Goal: Information Seeking & Learning: Understand process/instructions

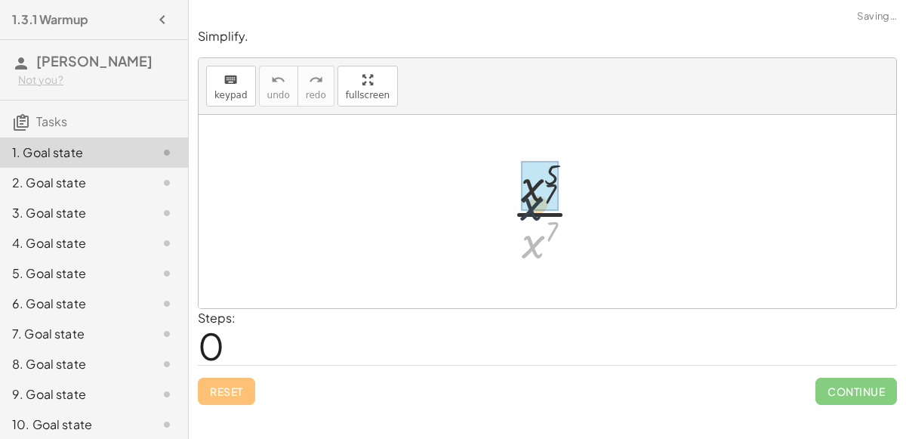
drag, startPoint x: 541, startPoint y: 243, endPoint x: 536, endPoint y: 183, distance: 60.6
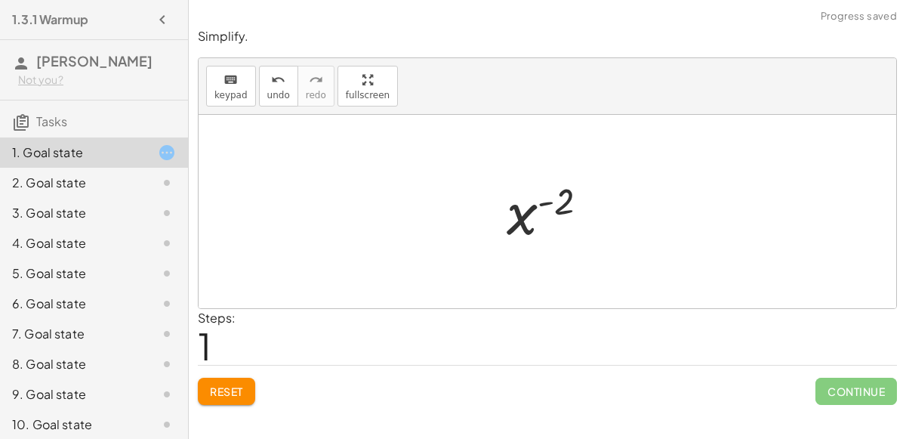
click at [547, 202] on div at bounding box center [553, 211] width 109 height 75
drag, startPoint x: 524, startPoint y: 214, endPoint x: 525, endPoint y: 247, distance: 33.3
click at [525, 247] on div at bounding box center [553, 211] width 109 height 75
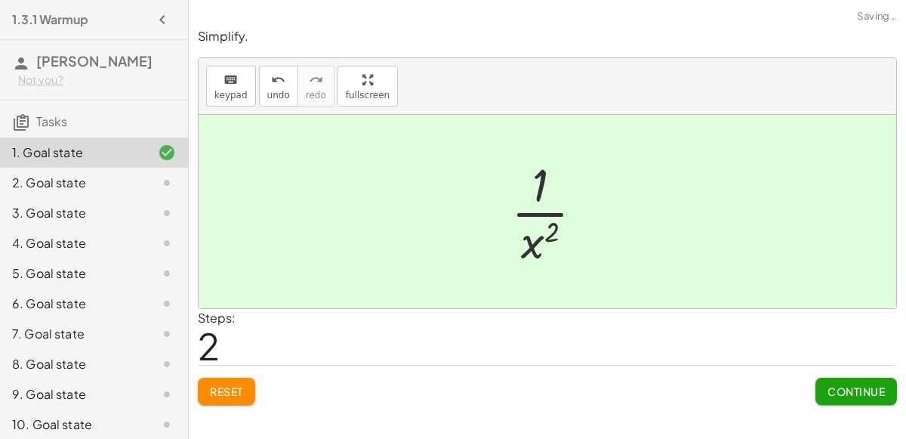
click at [877, 398] on button "Continue" at bounding box center [856, 391] width 82 height 27
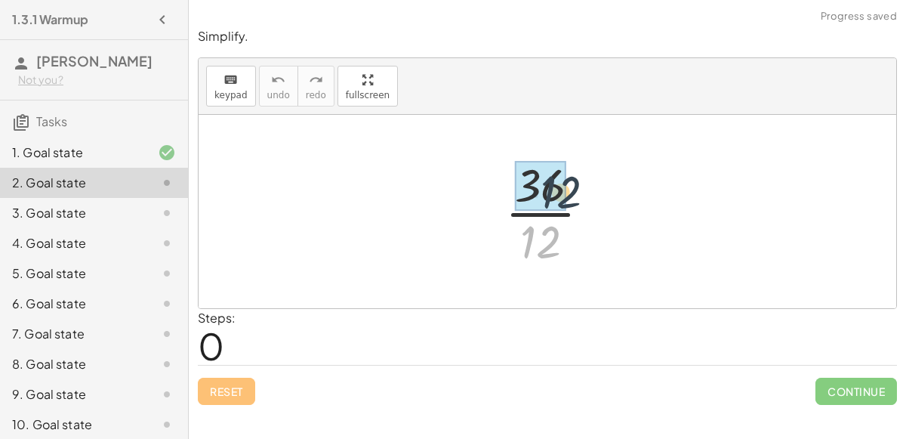
drag, startPoint x: 541, startPoint y: 248, endPoint x: 571, endPoint y: 176, distance: 77.5
click at [571, 176] on div at bounding box center [554, 211] width 112 height 116
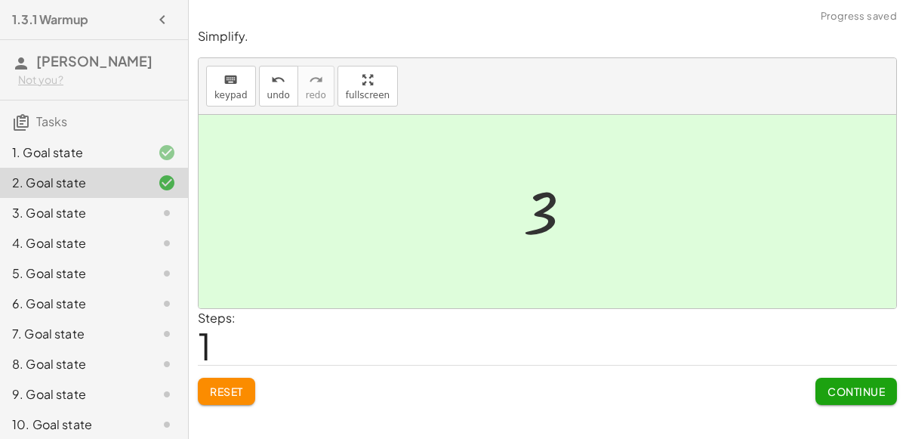
click at [861, 399] on button "Continue" at bounding box center [856, 391] width 82 height 27
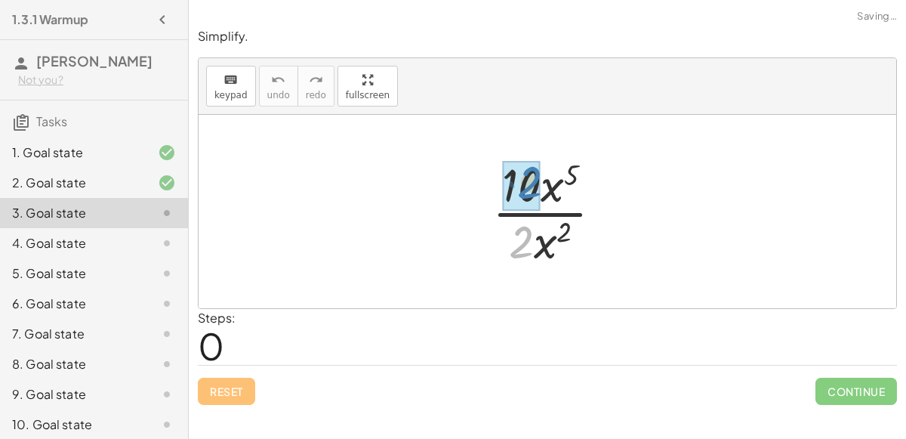
drag, startPoint x: 530, startPoint y: 238, endPoint x: 538, endPoint y: 178, distance: 60.2
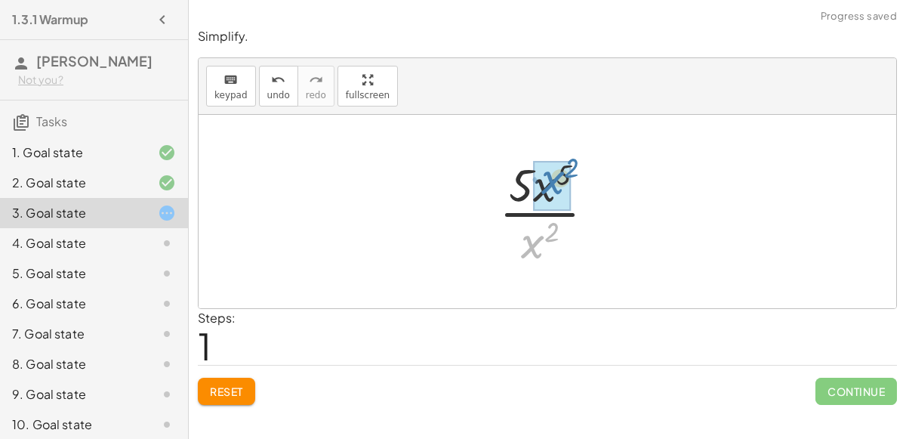
drag, startPoint x: 526, startPoint y: 252, endPoint x: 546, endPoint y: 189, distance: 66.4
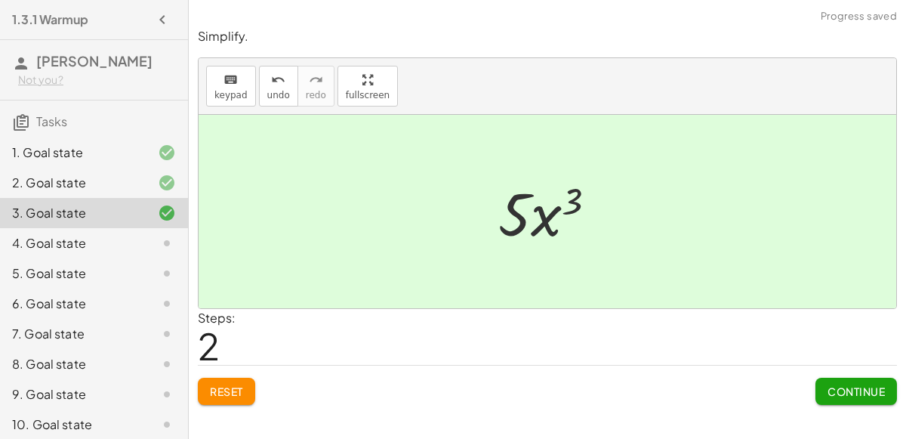
click at [838, 396] on button "Continue" at bounding box center [856, 391] width 82 height 27
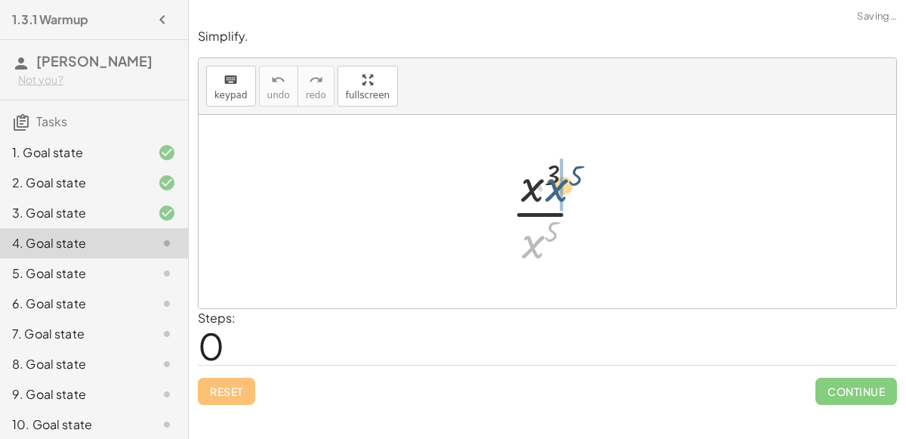
drag, startPoint x: 534, startPoint y: 243, endPoint x: 559, endPoint y: 186, distance: 62.9
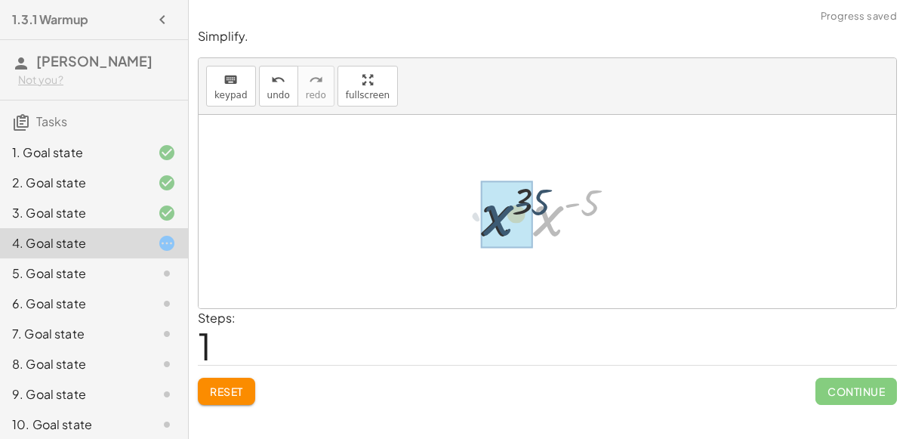
drag, startPoint x: 545, startPoint y: 214, endPoint x: 493, endPoint y: 214, distance: 52.1
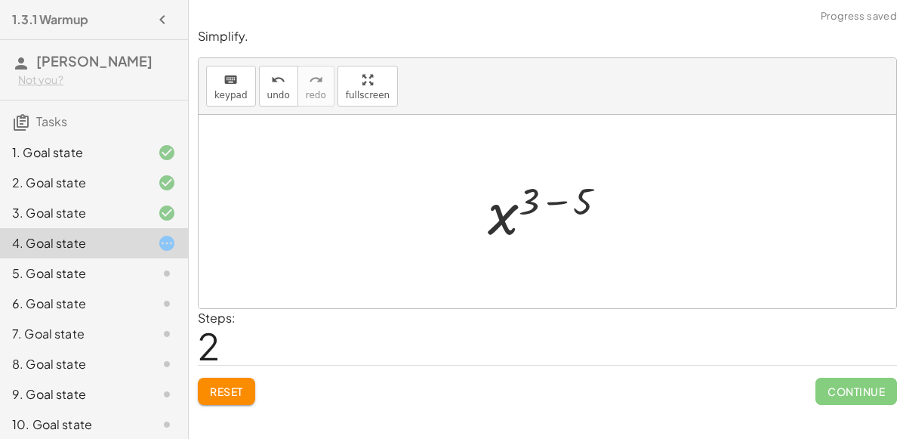
click at [556, 201] on div at bounding box center [553, 211] width 146 height 75
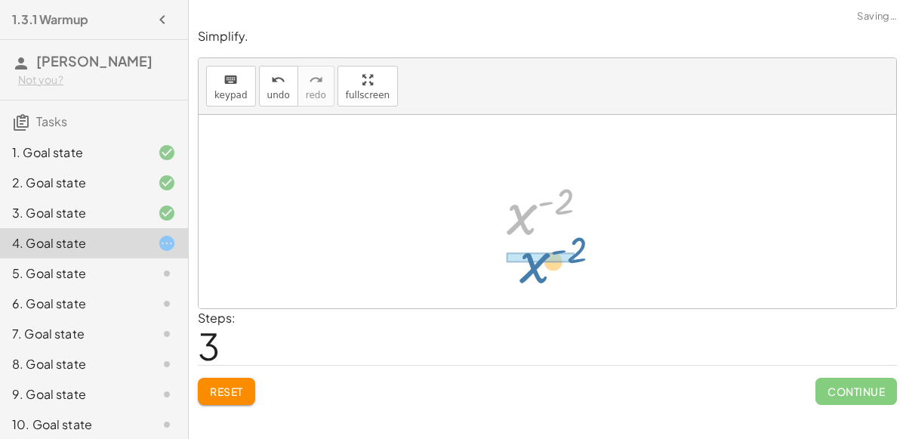
drag, startPoint x: 524, startPoint y: 215, endPoint x: 539, endPoint y: 267, distance: 54.2
click at [539, 267] on div "· x 3 · x 5 · x 3 · x ( - 5 ) x ( + 3 − 5 ) x ( - 2 ) x ( ) - 2" at bounding box center [548, 211] width 698 height 193
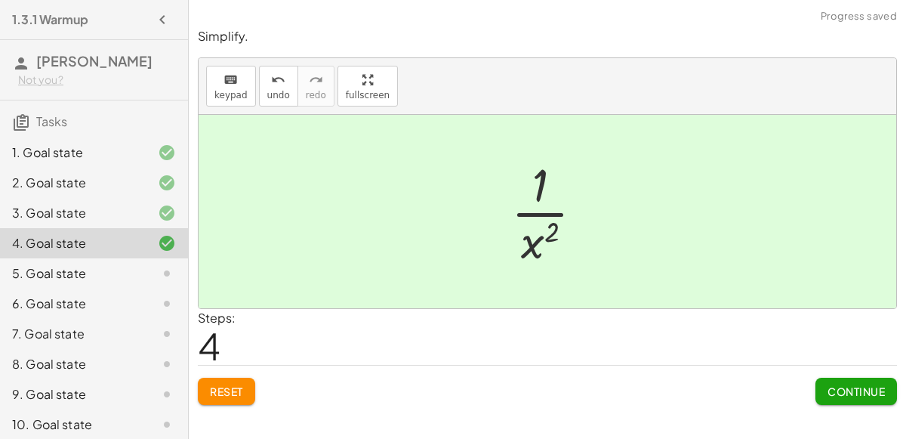
click at [840, 393] on span "Continue" at bounding box center [856, 391] width 57 height 14
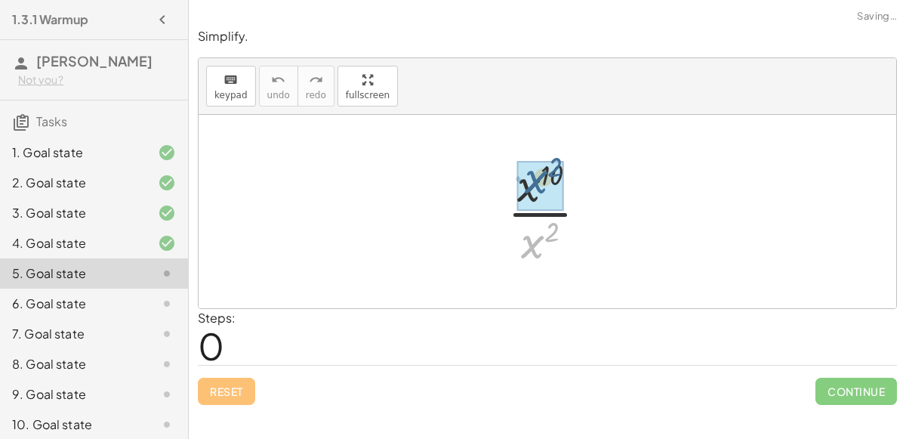
drag, startPoint x: 535, startPoint y: 240, endPoint x: 538, endPoint y: 175, distance: 65.0
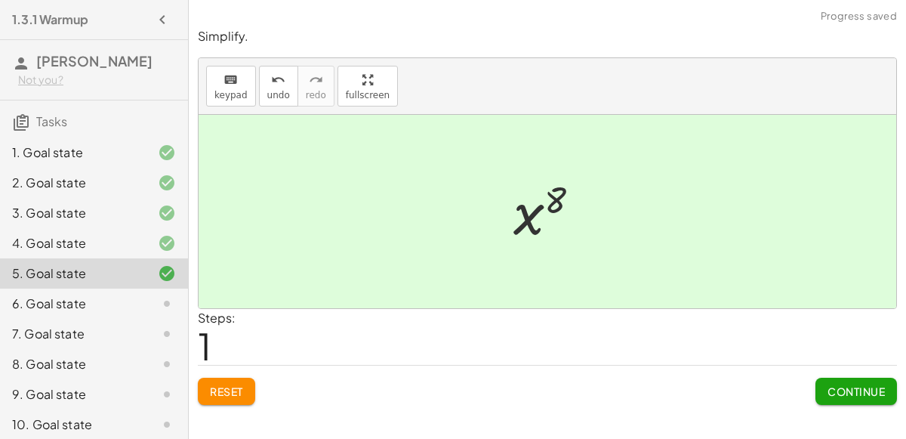
click at [831, 389] on span "Continue" at bounding box center [856, 391] width 57 height 14
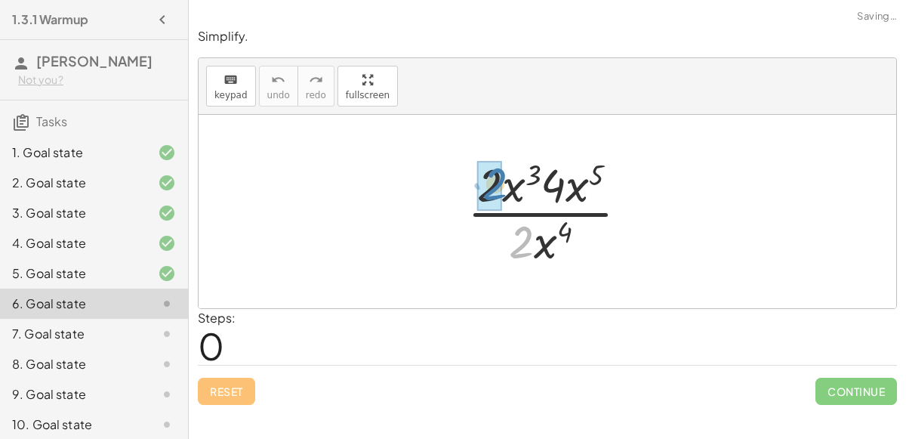
drag, startPoint x: 525, startPoint y: 251, endPoint x: 501, endPoint y: 195, distance: 61.2
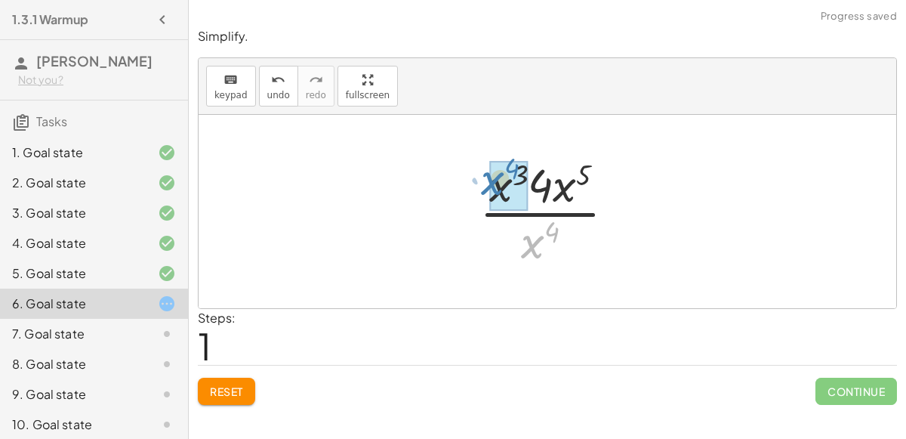
drag, startPoint x: 532, startPoint y: 244, endPoint x: 494, endPoint y: 183, distance: 71.2
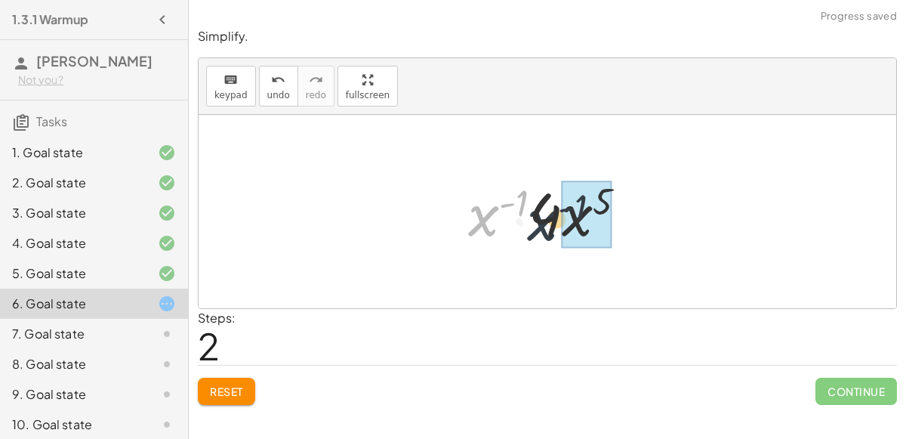
drag, startPoint x: 483, startPoint y: 217, endPoint x: 550, endPoint y: 222, distance: 66.7
click at [550, 222] on div at bounding box center [554, 212] width 186 height 78
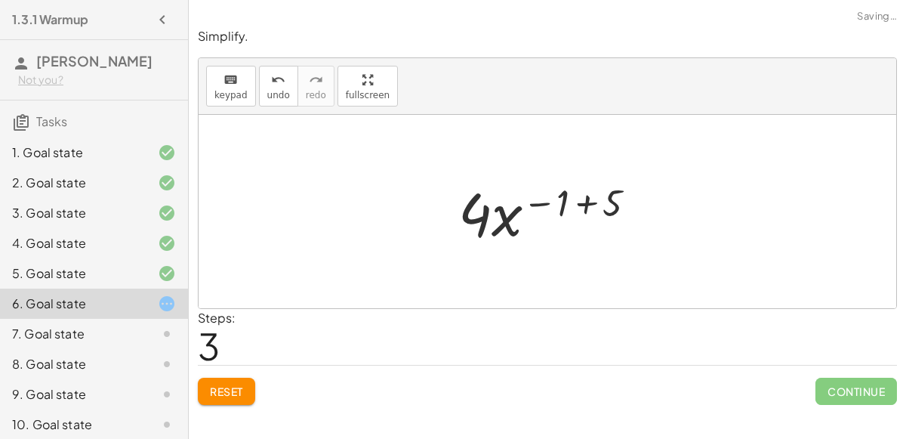
click at [521, 208] on div at bounding box center [553, 212] width 205 height 78
click at [568, 208] on div at bounding box center [553, 212] width 205 height 78
click at [584, 205] on div at bounding box center [553, 212] width 205 height 78
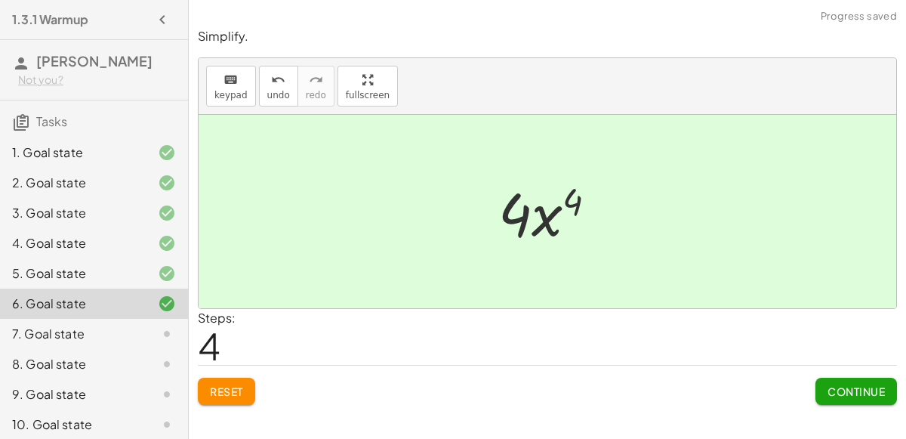
click at [861, 394] on span "Continue" at bounding box center [856, 391] width 57 height 14
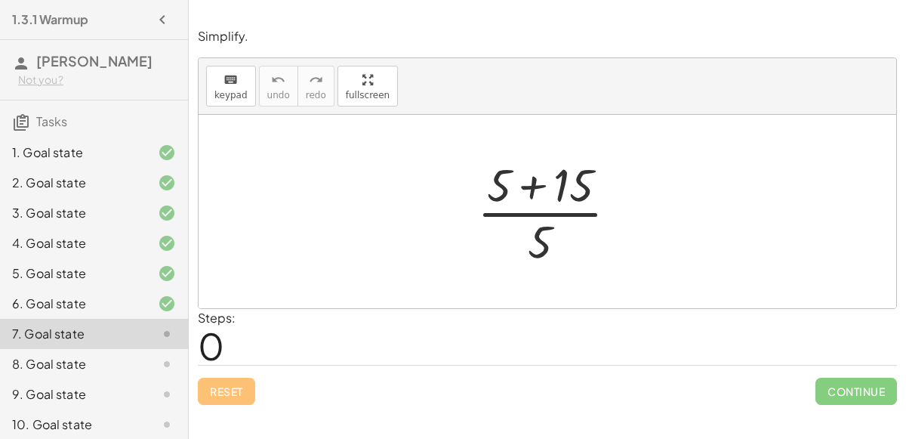
click at [539, 187] on div at bounding box center [554, 211] width 168 height 116
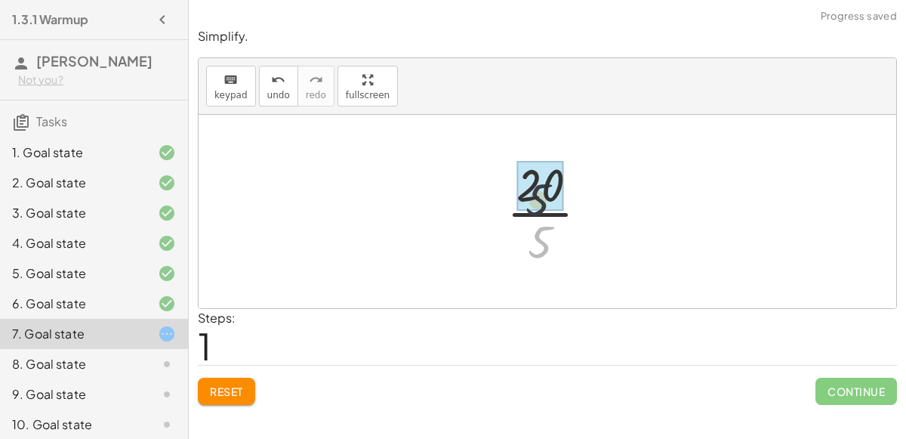
drag, startPoint x: 537, startPoint y: 239, endPoint x: 535, endPoint y: 187, distance: 52.1
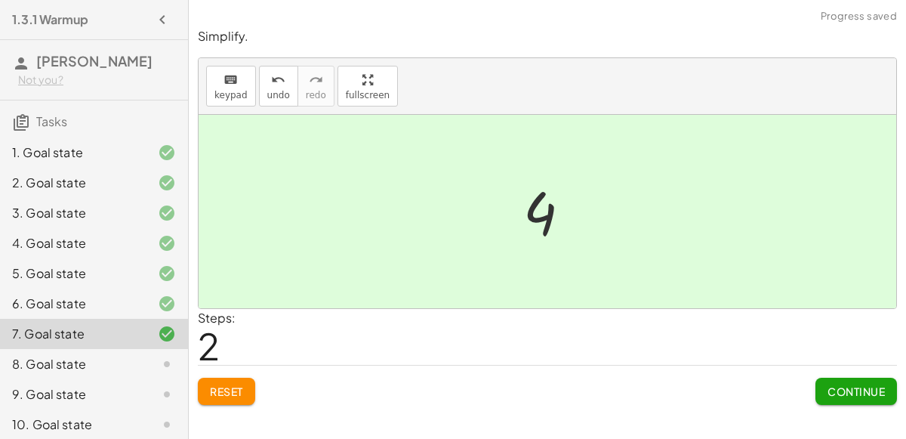
click at [880, 387] on span "Continue" at bounding box center [856, 391] width 57 height 14
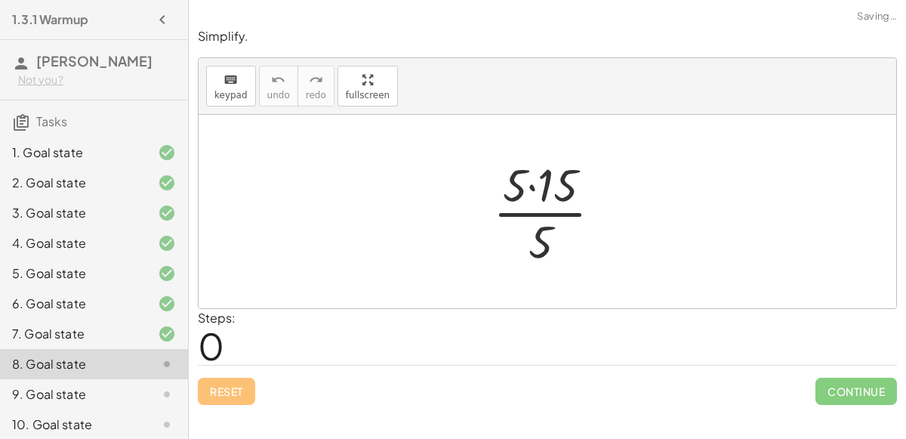
click at [519, 186] on div at bounding box center [553, 211] width 136 height 116
click at [529, 189] on div at bounding box center [553, 211] width 136 height 116
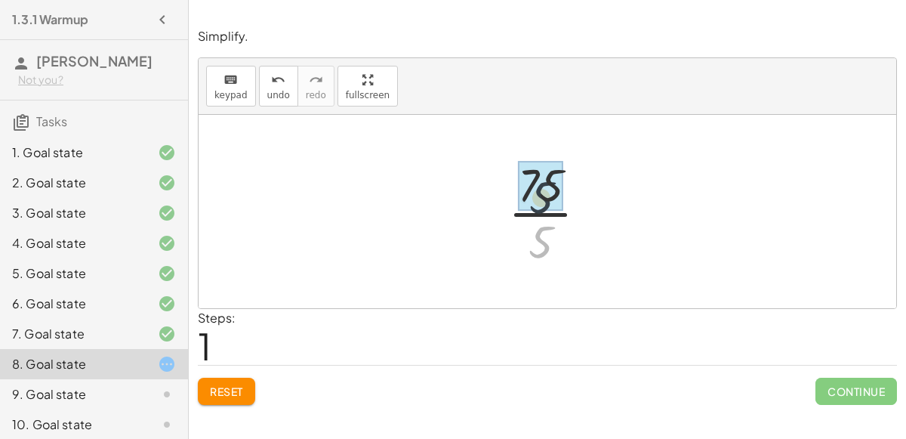
drag, startPoint x: 544, startPoint y: 241, endPoint x: 544, endPoint y: 193, distance: 48.3
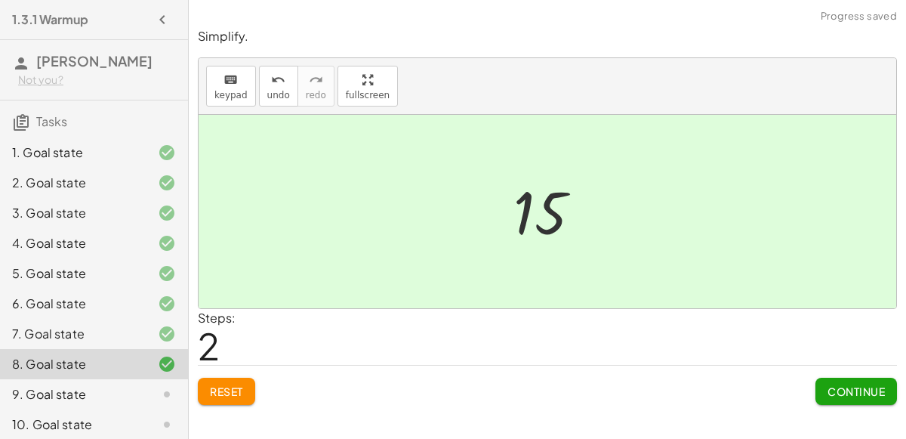
click at [853, 385] on span "Continue" at bounding box center [856, 391] width 57 height 14
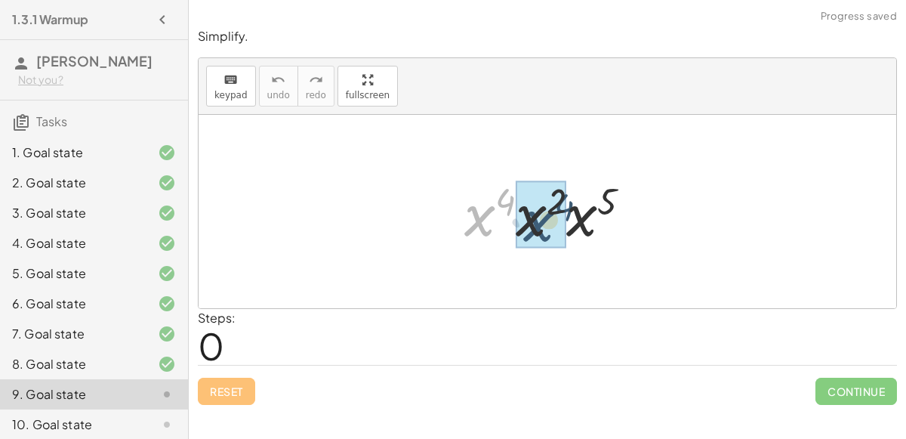
drag, startPoint x: 485, startPoint y: 218, endPoint x: 544, endPoint y: 223, distance: 59.1
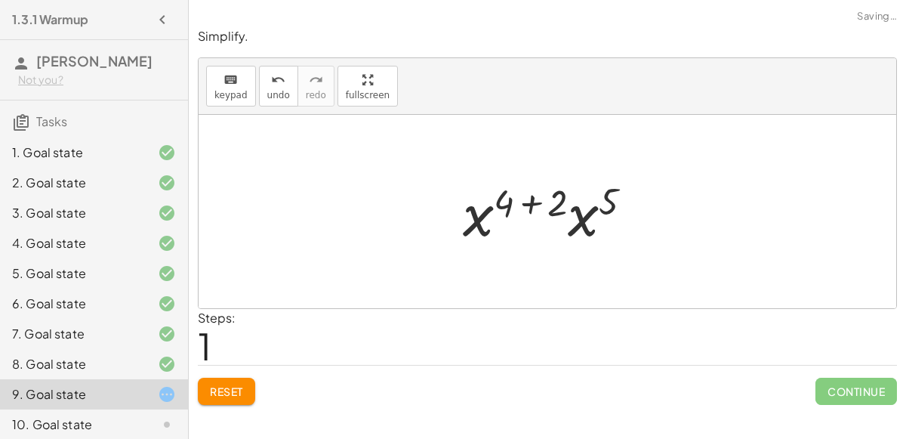
click at [525, 205] on div at bounding box center [553, 212] width 197 height 78
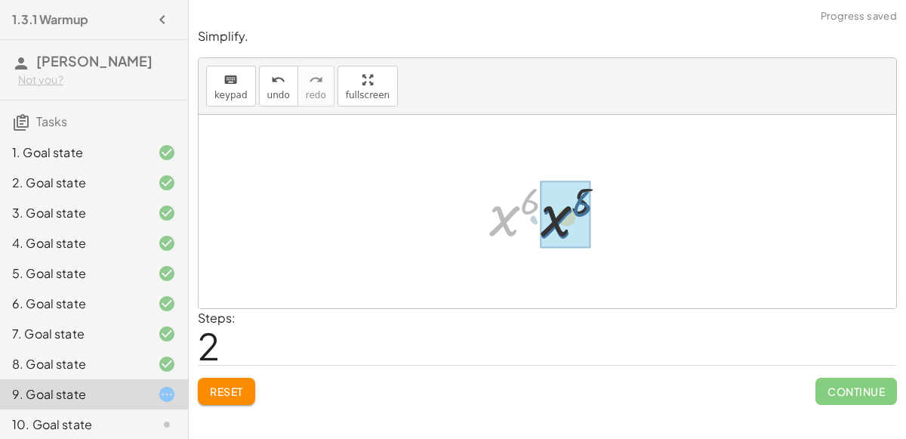
drag, startPoint x: 510, startPoint y: 220, endPoint x: 565, endPoint y: 221, distance: 55.1
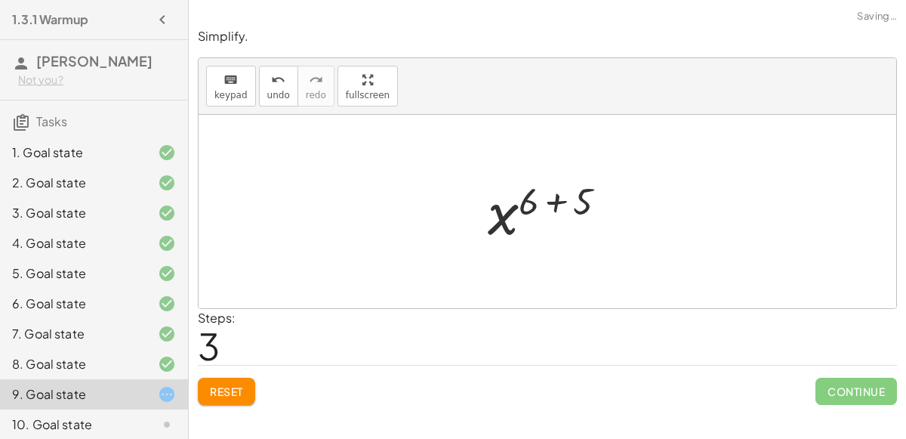
click at [556, 201] on div at bounding box center [553, 211] width 146 height 75
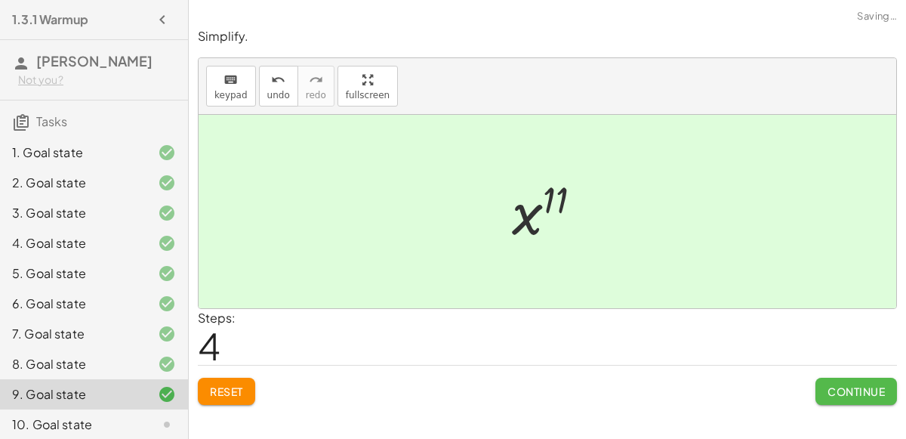
click at [830, 384] on span "Continue" at bounding box center [856, 391] width 57 height 14
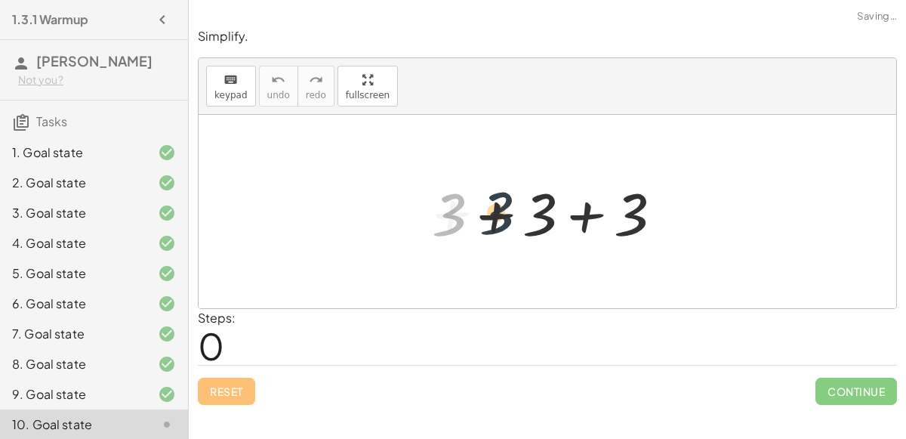
drag, startPoint x: 453, startPoint y: 224, endPoint x: 503, endPoint y: 222, distance: 49.9
click at [503, 222] on div at bounding box center [552, 212] width 257 height 78
click at [500, 205] on div at bounding box center [552, 212] width 257 height 78
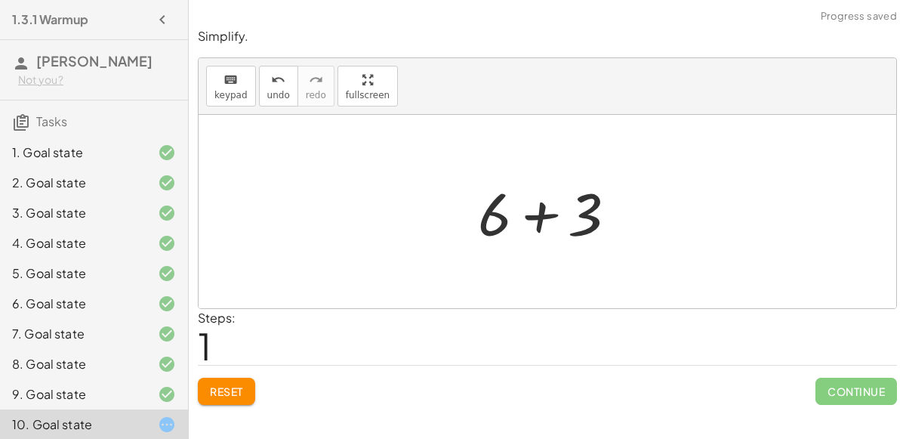
click at [540, 214] on div at bounding box center [553, 212] width 166 height 78
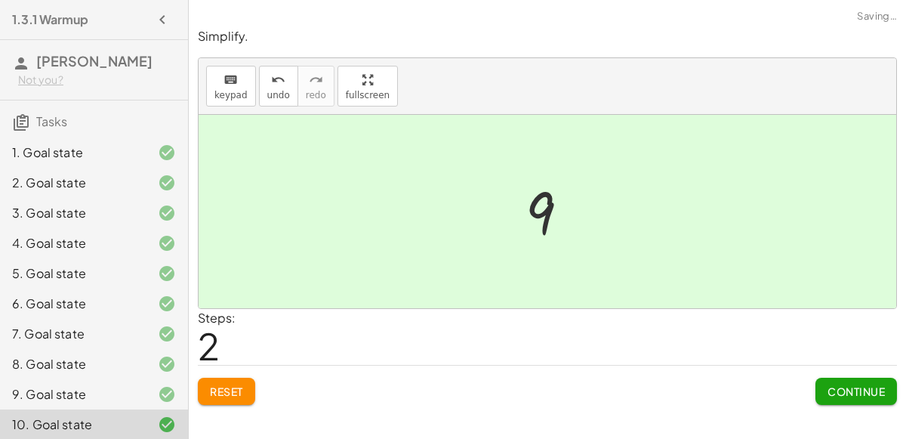
click at [837, 392] on span "Continue" at bounding box center [856, 391] width 57 height 14
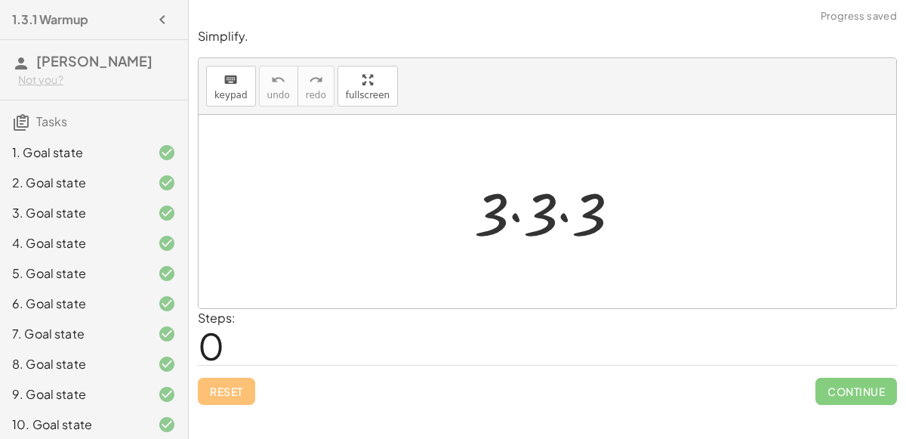
click at [516, 214] on div at bounding box center [554, 212] width 174 height 78
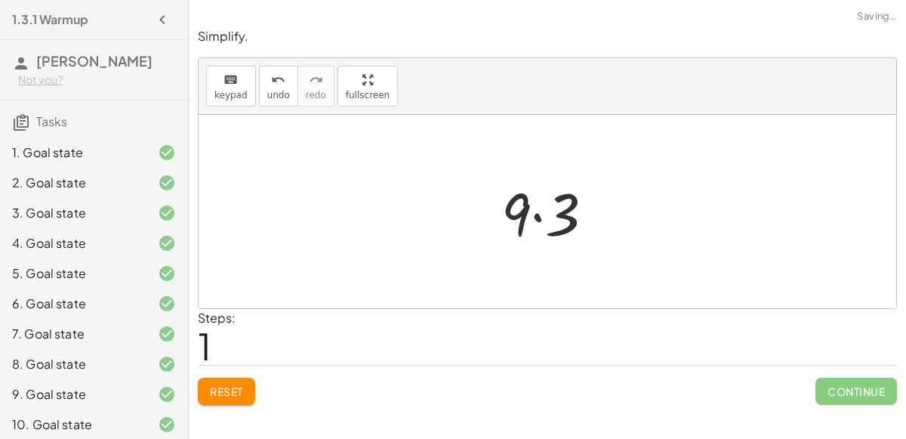
click at [537, 213] on div at bounding box center [554, 212] width 120 height 78
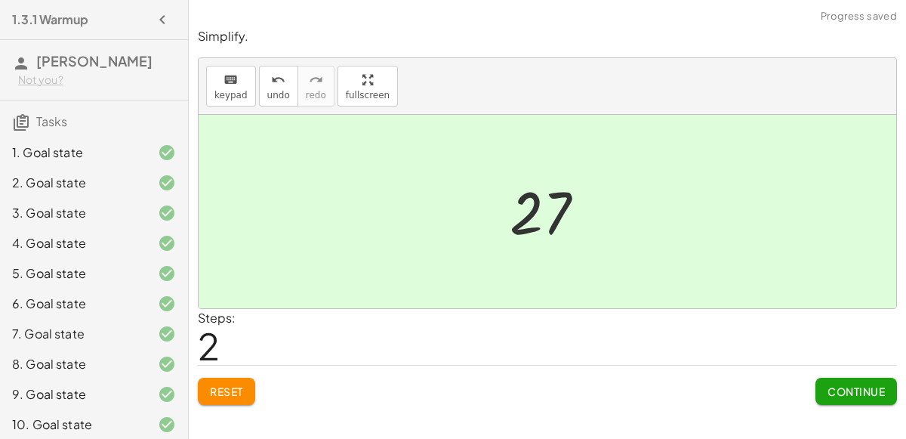
click at [838, 393] on span "Continue" at bounding box center [856, 391] width 57 height 14
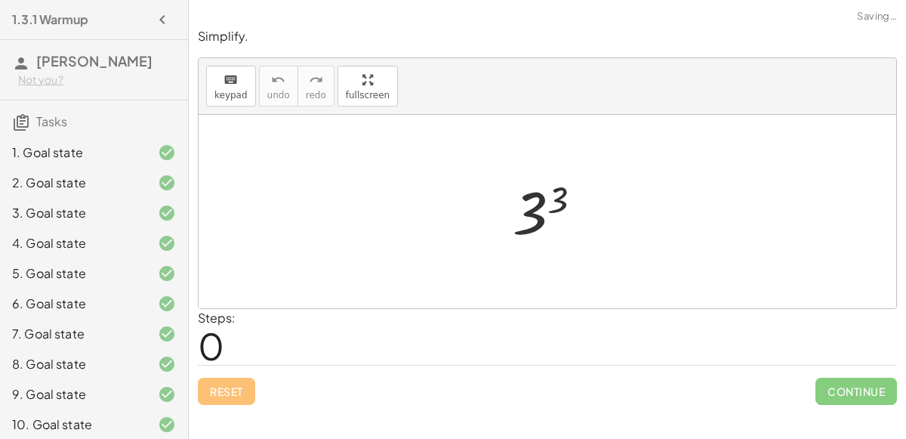
click at [541, 209] on div at bounding box center [553, 211] width 97 height 75
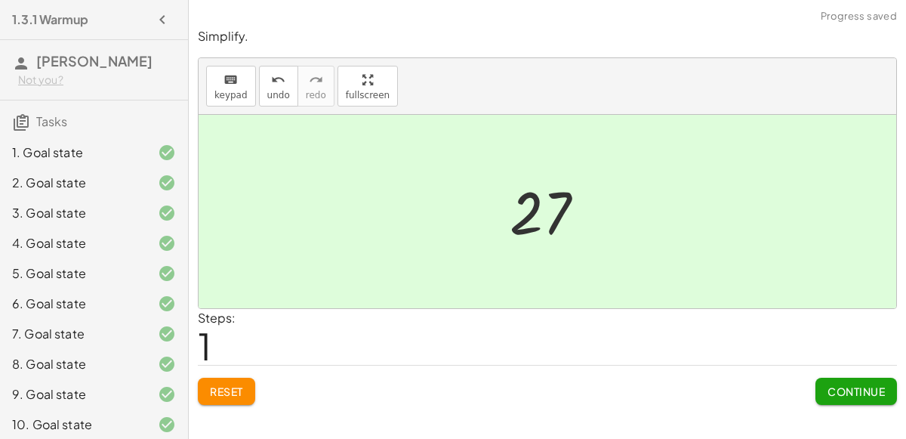
click at [837, 378] on button "Continue" at bounding box center [856, 391] width 82 height 27
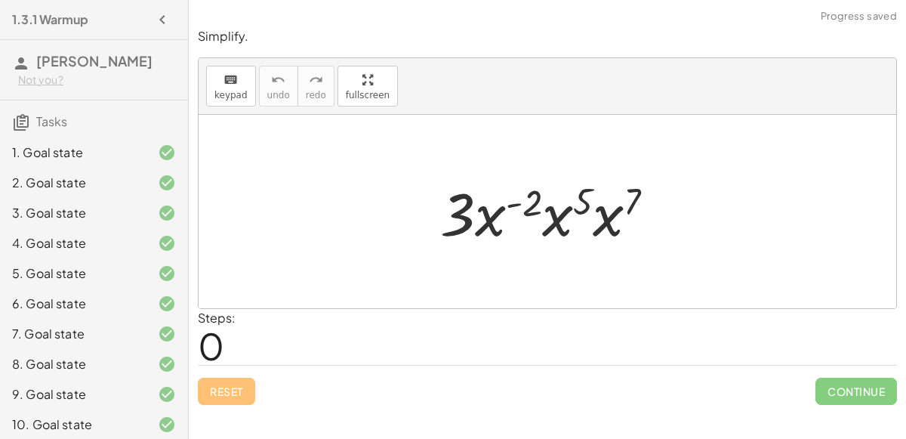
click at [511, 205] on div at bounding box center [554, 212] width 242 height 78
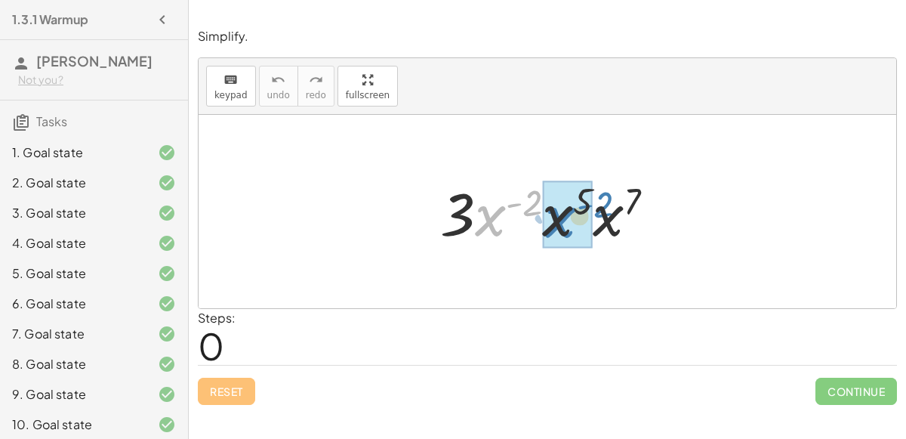
drag, startPoint x: 482, startPoint y: 221, endPoint x: 551, endPoint y: 222, distance: 69.5
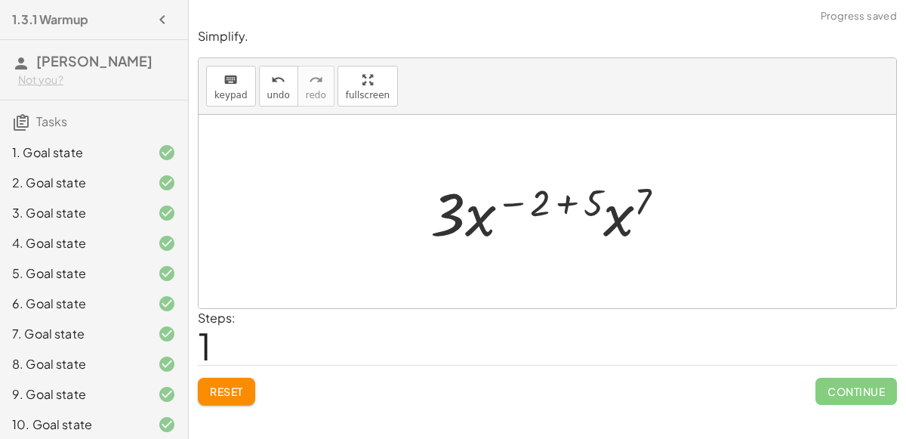
click at [525, 203] on div at bounding box center [554, 212] width 262 height 78
click at [557, 199] on div at bounding box center [554, 212] width 262 height 78
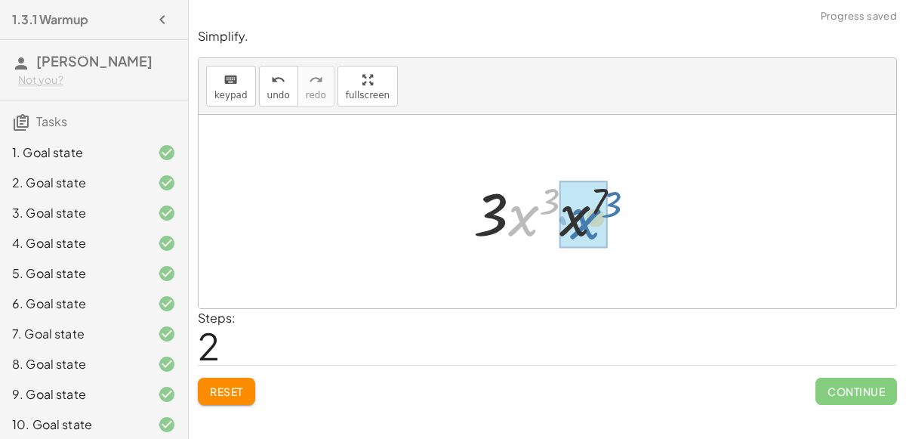
drag, startPoint x: 510, startPoint y: 224, endPoint x: 570, endPoint y: 227, distance: 60.5
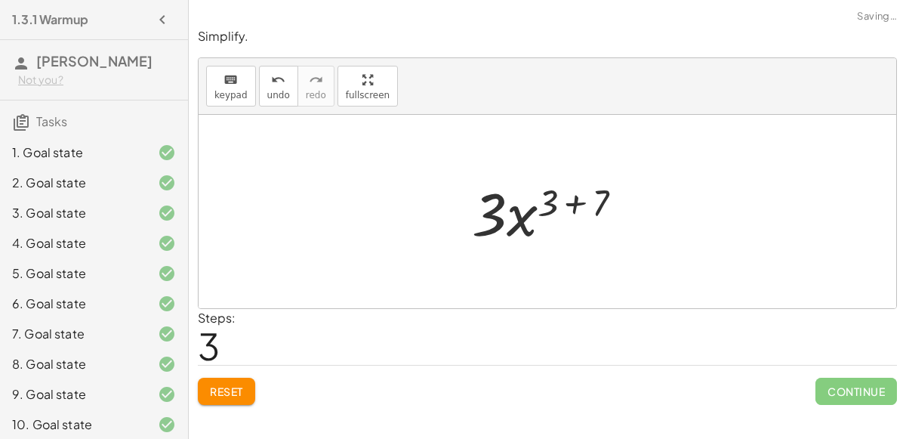
click at [568, 203] on div at bounding box center [553, 212] width 178 height 78
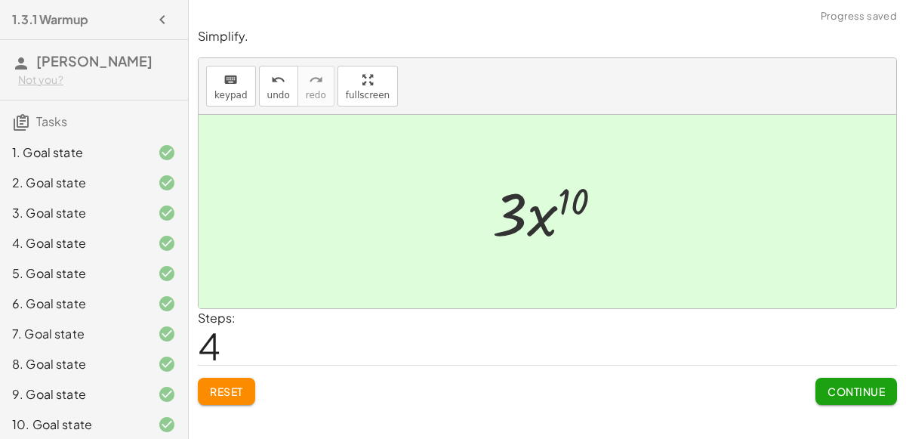
click at [846, 399] on button "Continue" at bounding box center [856, 391] width 82 height 27
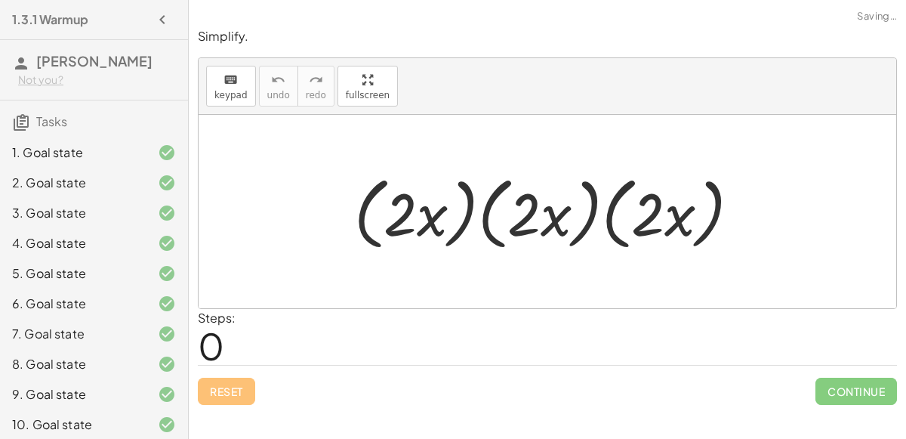
click at [408, 224] on div at bounding box center [554, 211] width 414 height 87
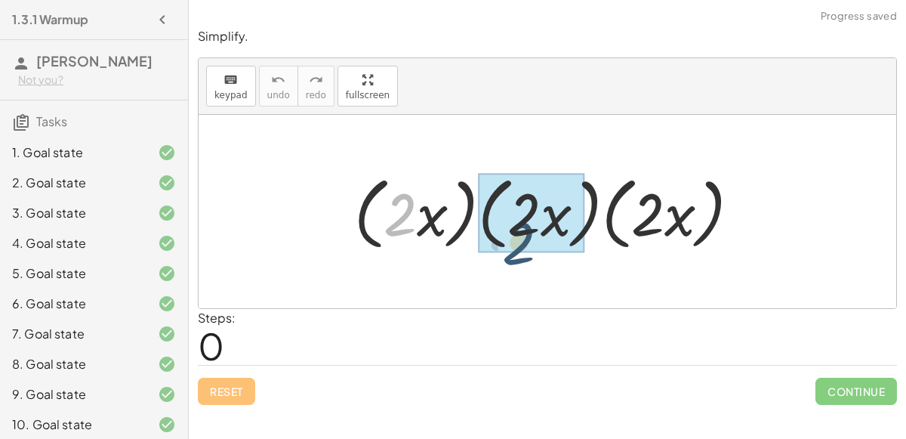
drag, startPoint x: 408, startPoint y: 224, endPoint x: 542, endPoint y: 227, distance: 133.7
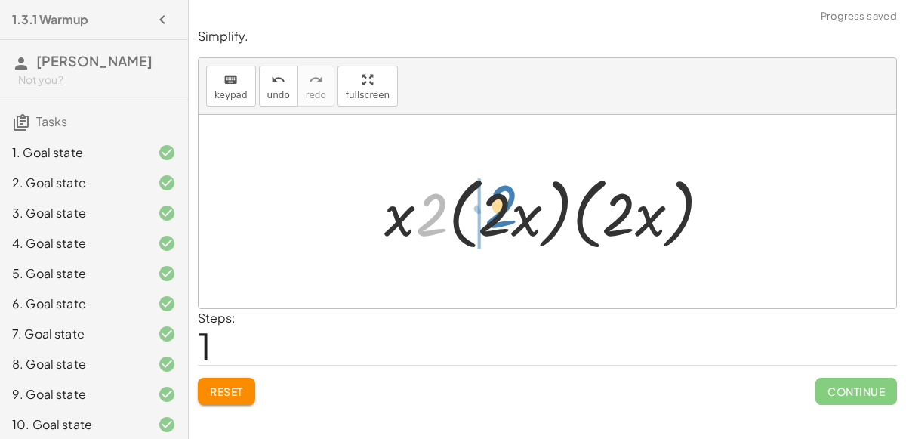
drag, startPoint x: 434, startPoint y: 211, endPoint x: 504, endPoint y: 202, distance: 70.2
click at [504, 202] on div at bounding box center [553, 211] width 353 height 87
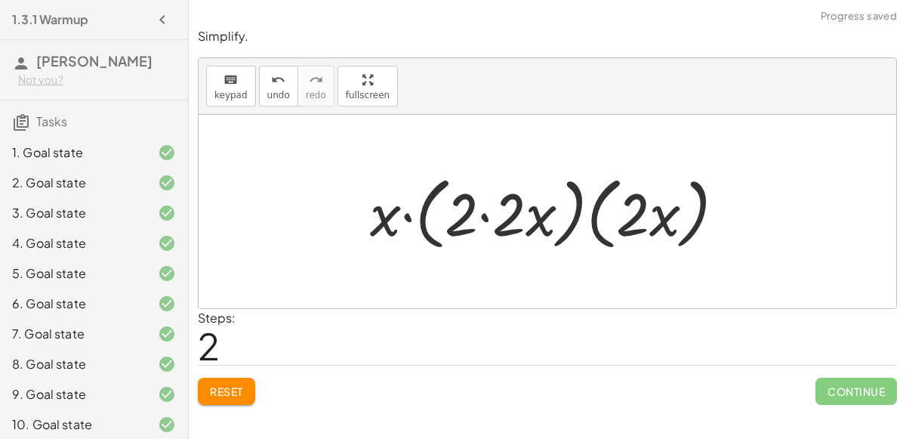
click at [485, 212] on div at bounding box center [553, 211] width 382 height 87
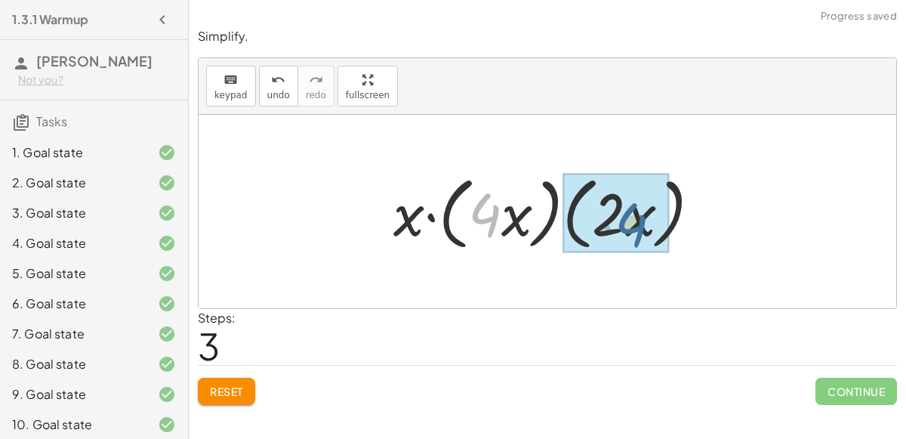
drag, startPoint x: 485, startPoint y: 212, endPoint x: 618, endPoint y: 212, distance: 132.9
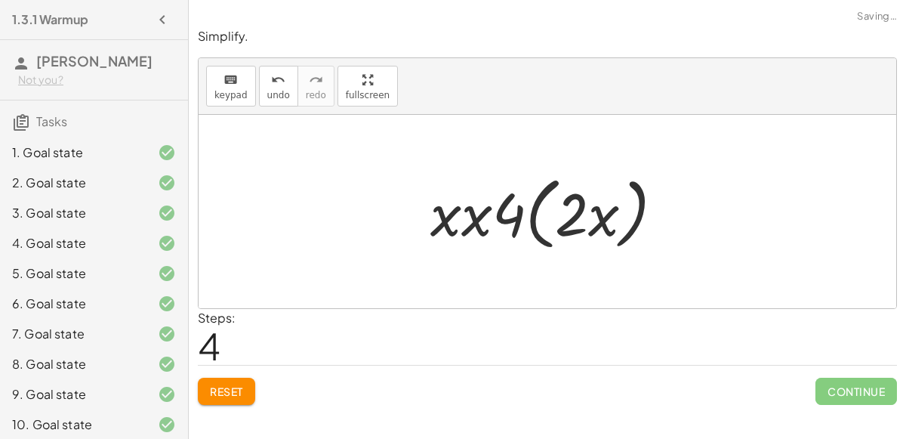
click at [477, 213] on div at bounding box center [553, 211] width 261 height 87
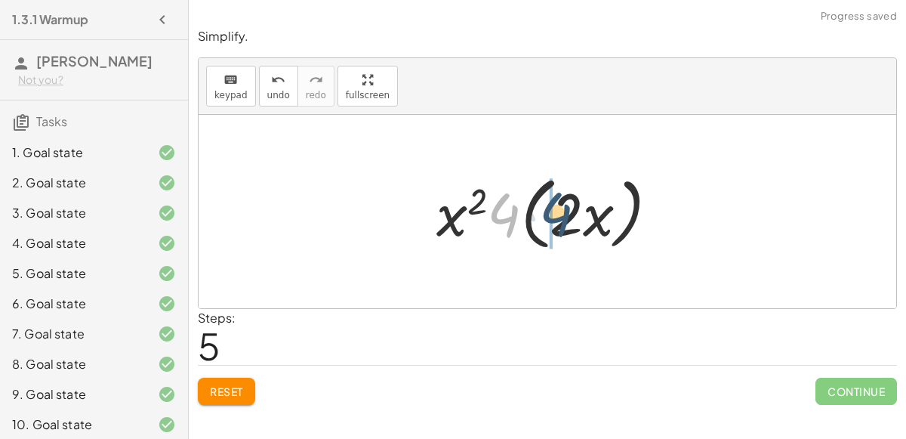
drag, startPoint x: 499, startPoint y: 212, endPoint x: 551, endPoint y: 211, distance: 52.1
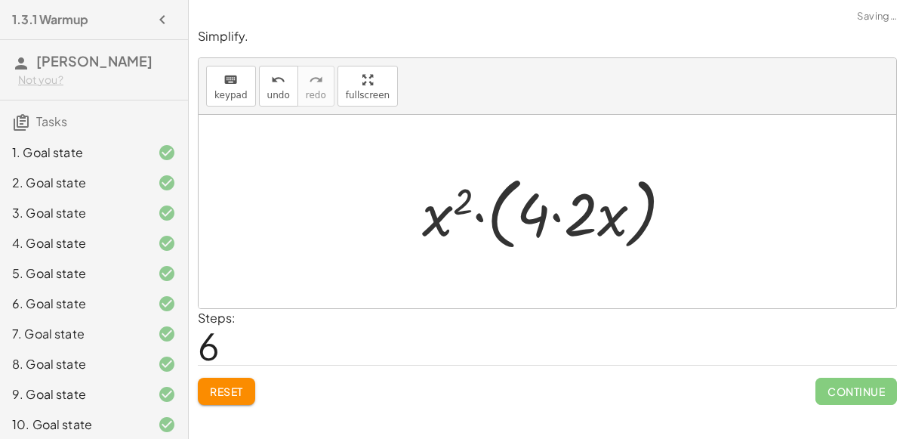
click at [555, 217] on div at bounding box center [554, 211] width 279 height 87
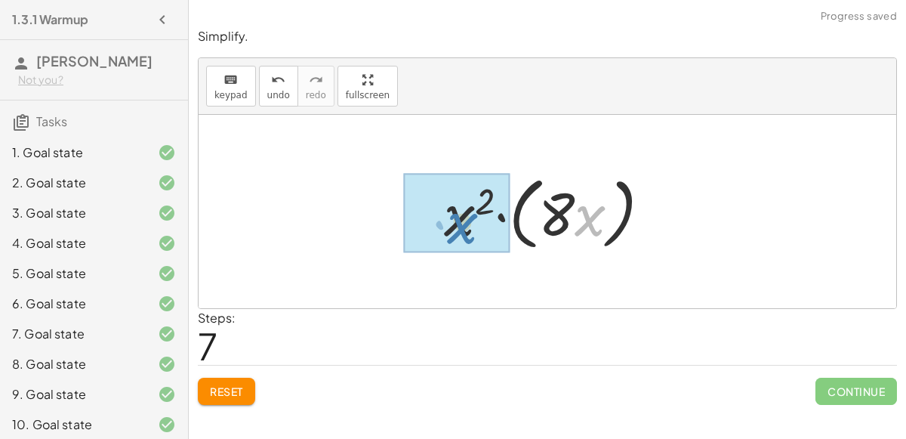
drag, startPoint x: 593, startPoint y: 217, endPoint x: 467, endPoint y: 223, distance: 127.0
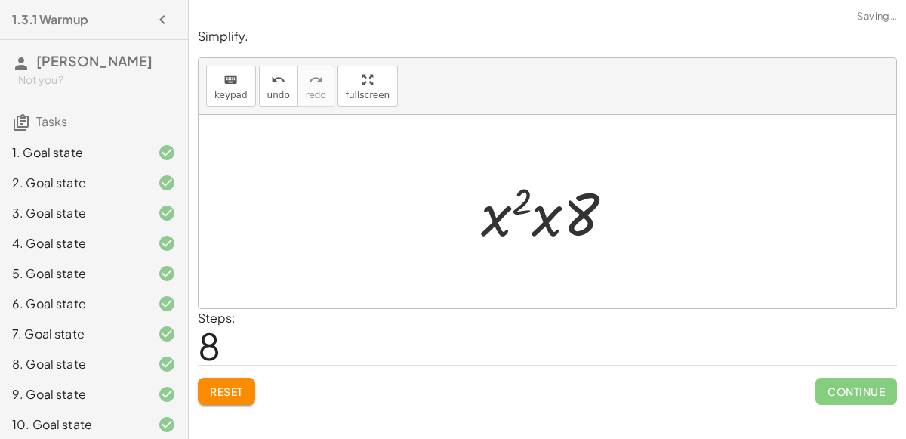
click at [549, 223] on div at bounding box center [553, 212] width 160 height 78
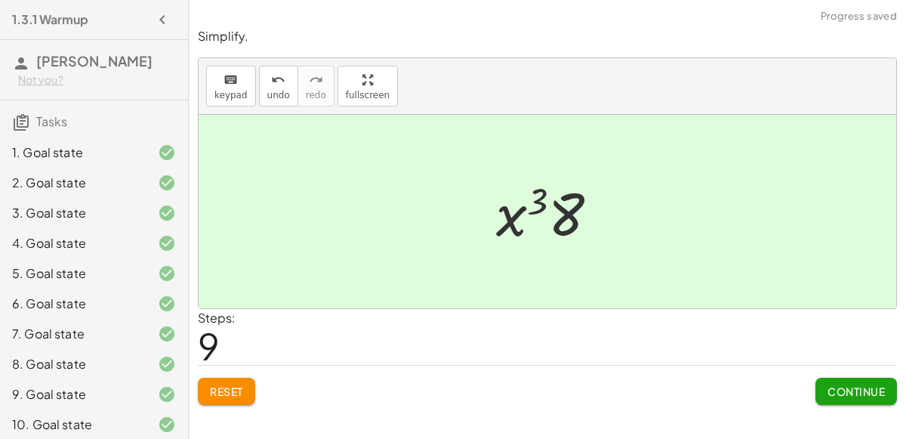
click at [834, 390] on span "Continue" at bounding box center [856, 391] width 57 height 14
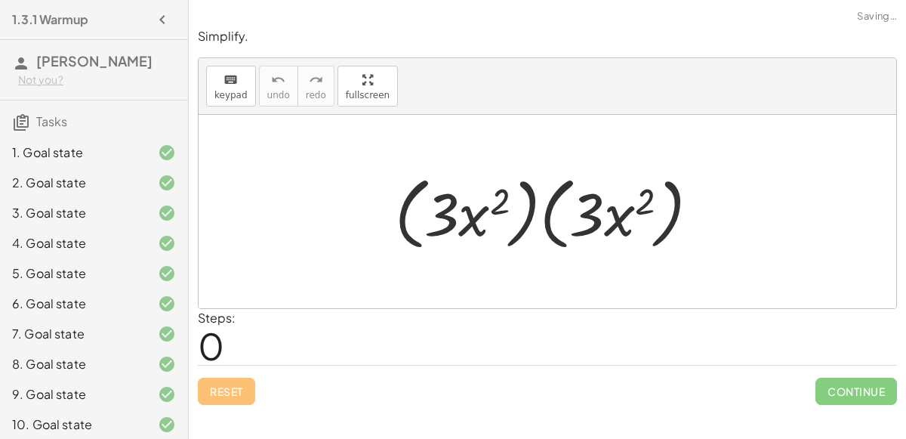
click at [478, 212] on div at bounding box center [553, 211] width 332 height 87
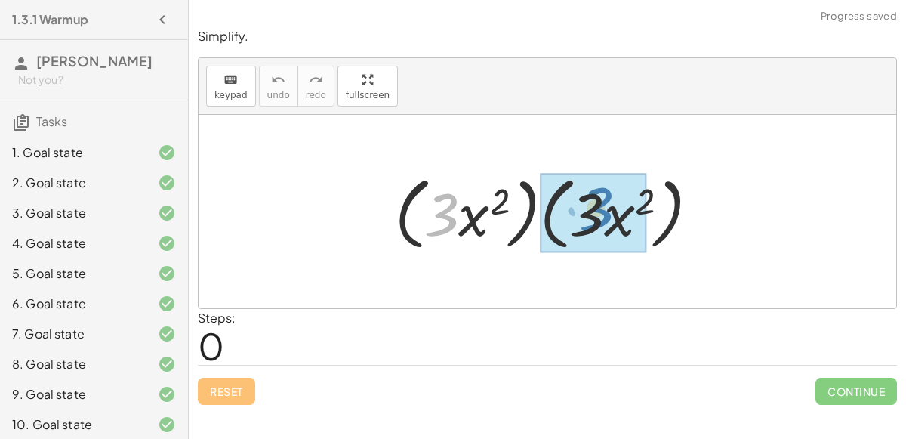
drag, startPoint x: 451, startPoint y: 205, endPoint x: 605, endPoint y: 198, distance: 154.2
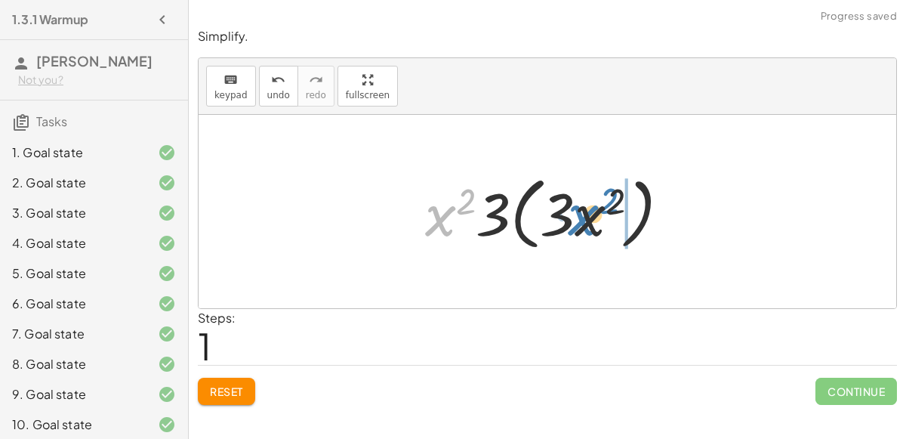
drag, startPoint x: 446, startPoint y: 210, endPoint x: 590, endPoint y: 210, distance: 144.2
click at [590, 210] on div at bounding box center [554, 211] width 272 height 87
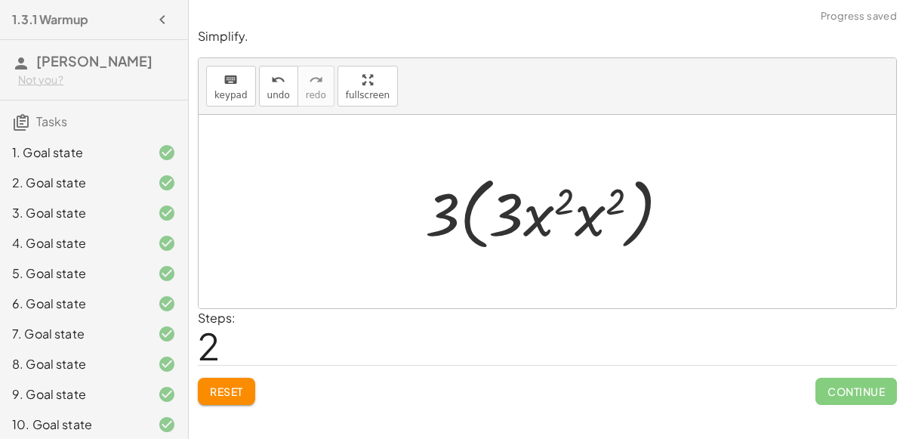
click at [556, 223] on div at bounding box center [554, 211] width 272 height 87
click at [573, 213] on div at bounding box center [554, 211] width 272 height 87
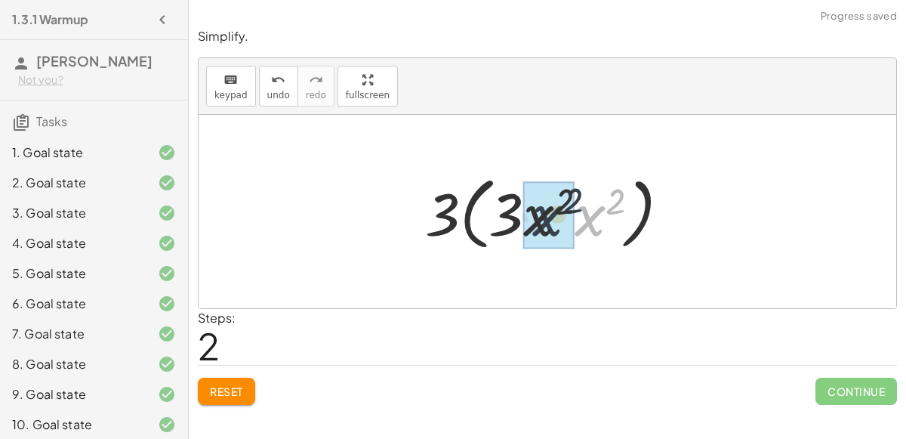
drag, startPoint x: 584, startPoint y: 214, endPoint x: 535, endPoint y: 211, distance: 49.2
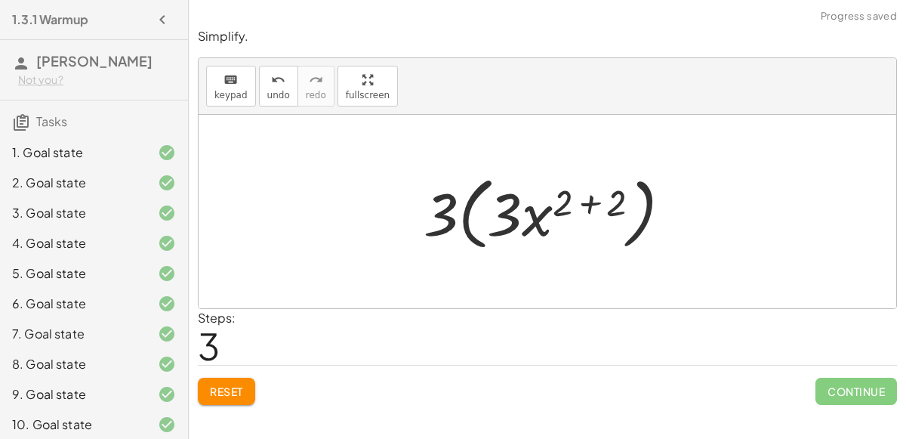
click at [584, 201] on div at bounding box center [553, 211] width 275 height 87
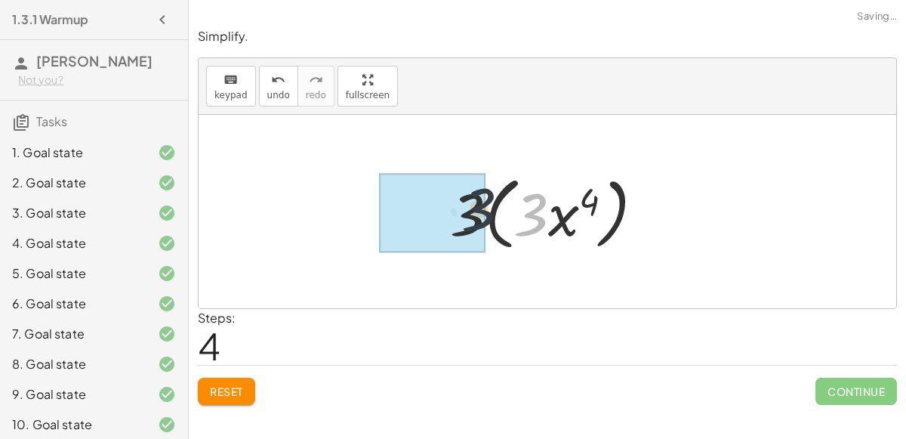
drag, startPoint x: 534, startPoint y: 207, endPoint x: 469, endPoint y: 205, distance: 64.9
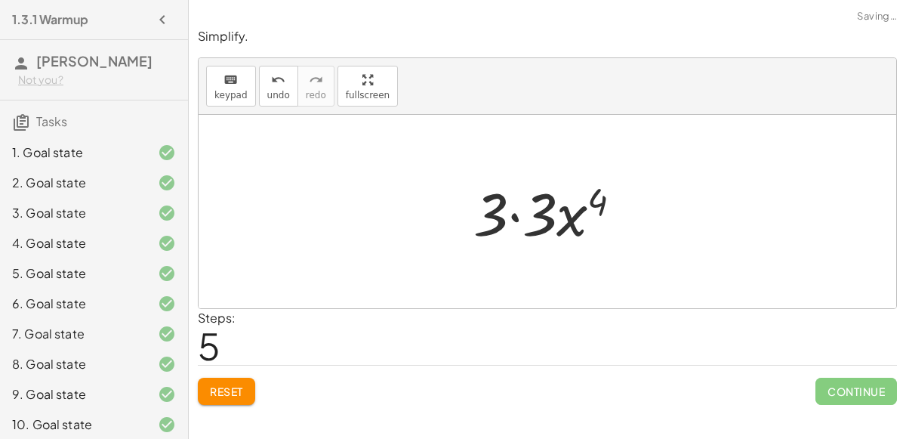
click at [519, 217] on div at bounding box center [554, 212] width 176 height 78
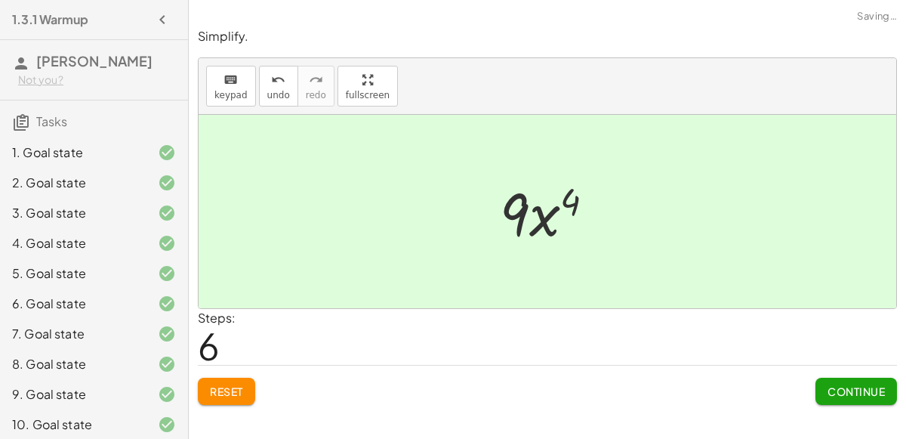
click at [845, 390] on span "Continue" at bounding box center [856, 391] width 57 height 14
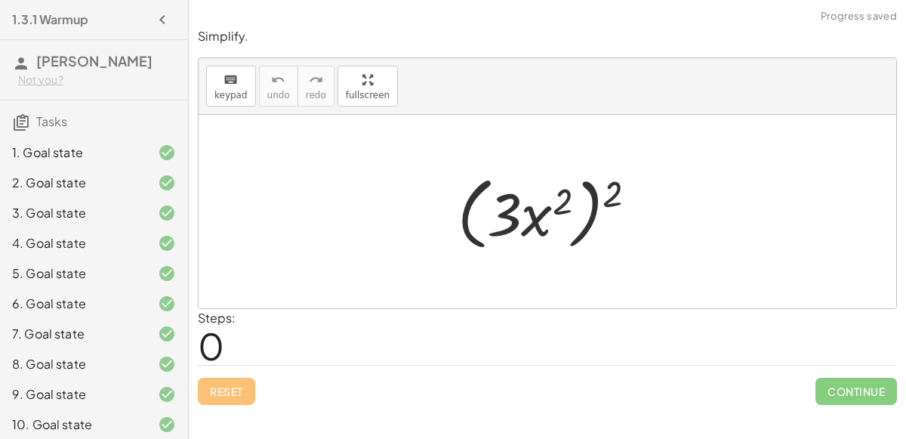
scroll to position [337, 0]
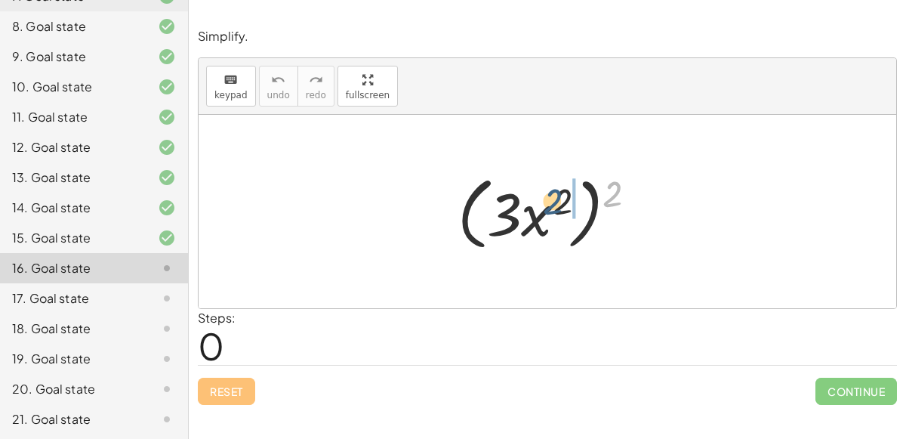
drag, startPoint x: 612, startPoint y: 190, endPoint x: 552, endPoint y: 198, distance: 60.9
click at [552, 198] on div at bounding box center [553, 211] width 207 height 87
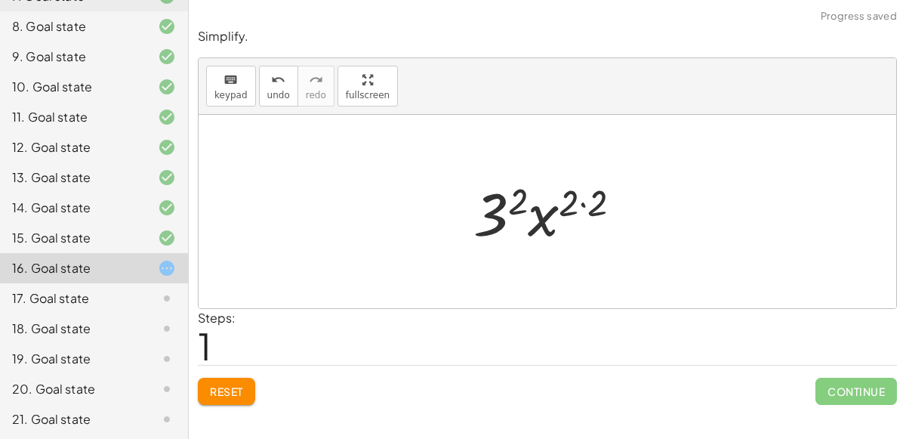
click at [585, 199] on div at bounding box center [553, 212] width 175 height 78
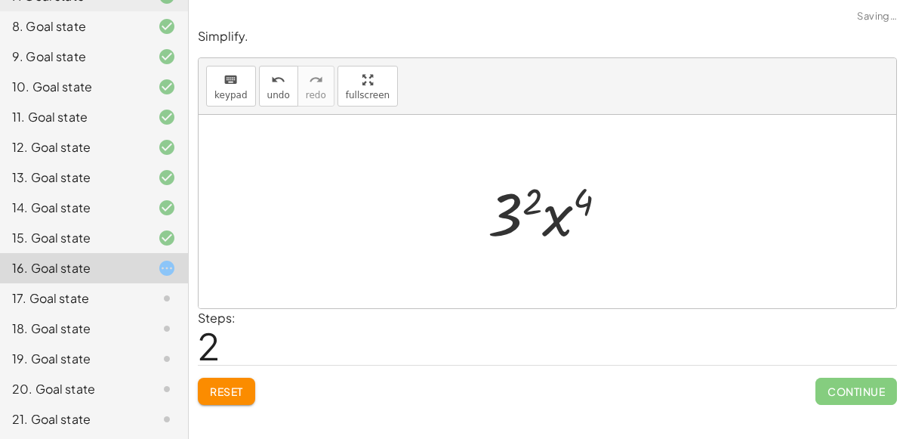
click at [527, 199] on div at bounding box center [553, 212] width 147 height 78
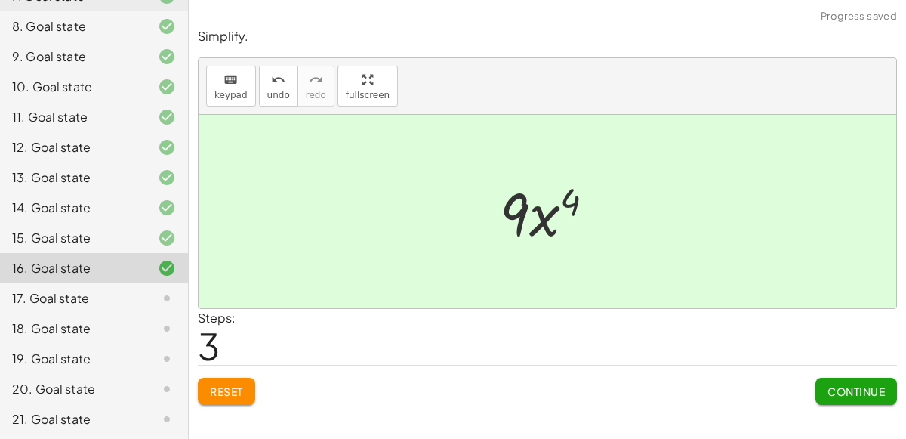
click at [856, 388] on span "Continue" at bounding box center [856, 391] width 57 height 14
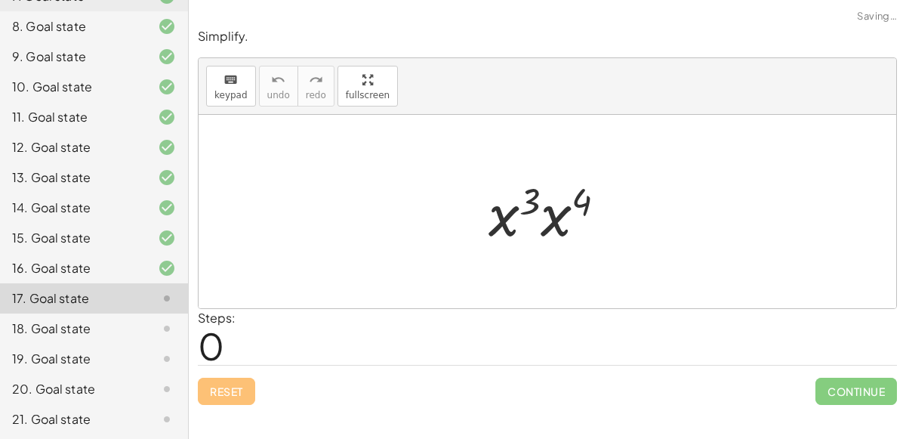
click at [532, 205] on div at bounding box center [553, 212] width 144 height 78
drag, startPoint x: 532, startPoint y: 205, endPoint x: 603, endPoint y: 200, distance: 71.1
click at [603, 200] on div at bounding box center [553, 212] width 144 height 78
click at [513, 223] on div at bounding box center [553, 212] width 144 height 78
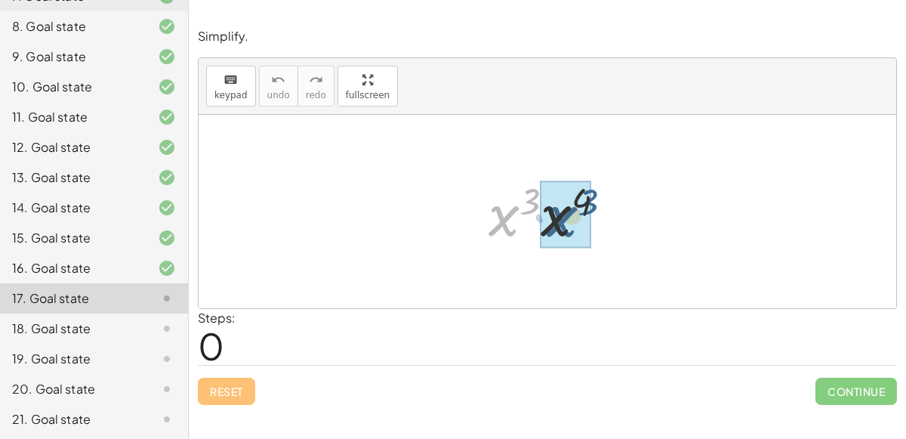
drag, startPoint x: 502, startPoint y: 218, endPoint x: 560, endPoint y: 218, distance: 58.1
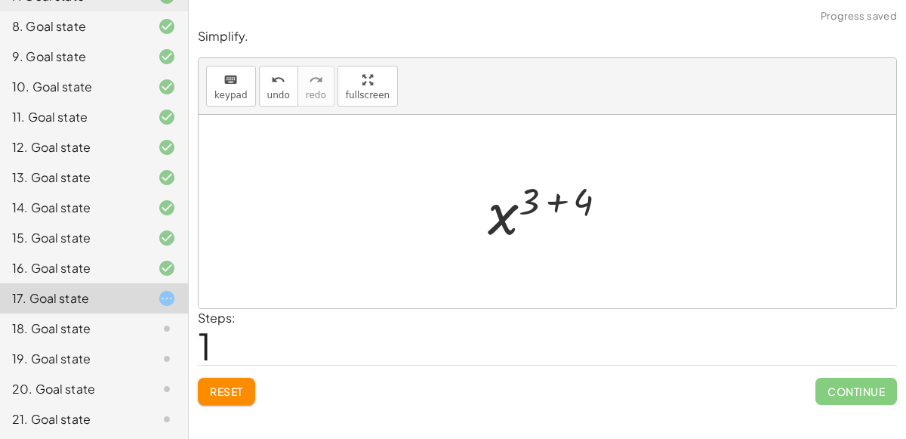
click at [557, 200] on div at bounding box center [553, 211] width 147 height 75
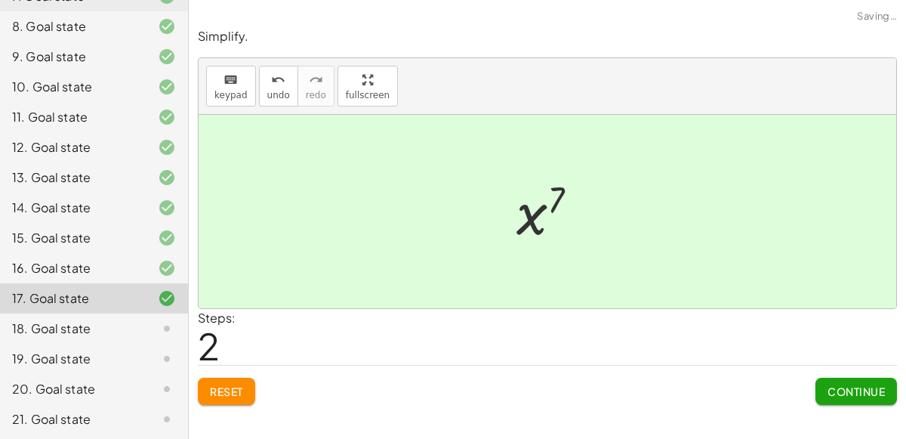
click at [857, 391] on span "Continue" at bounding box center [856, 391] width 57 height 14
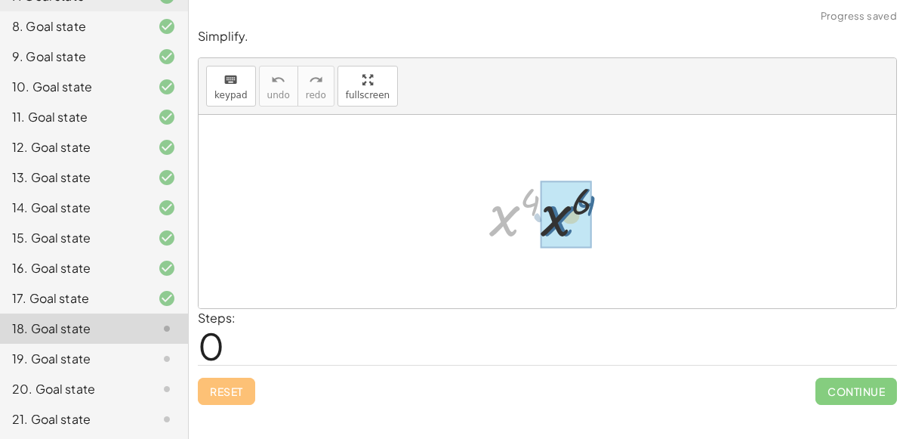
drag, startPoint x: 503, startPoint y: 209, endPoint x: 559, endPoint y: 209, distance: 55.9
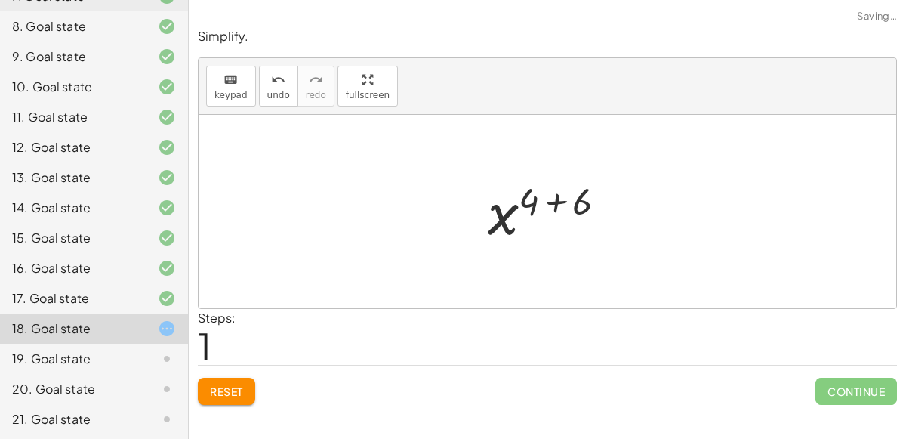
click at [556, 198] on div at bounding box center [553, 211] width 146 height 75
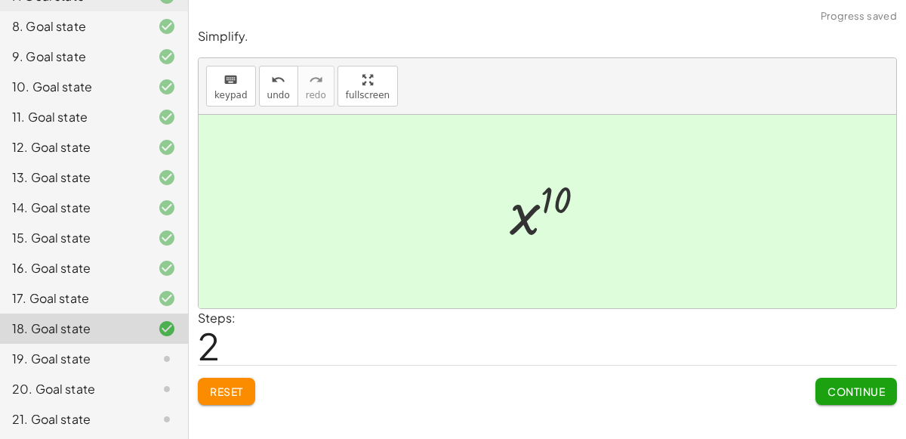
click at [864, 396] on span "Continue" at bounding box center [856, 391] width 57 height 14
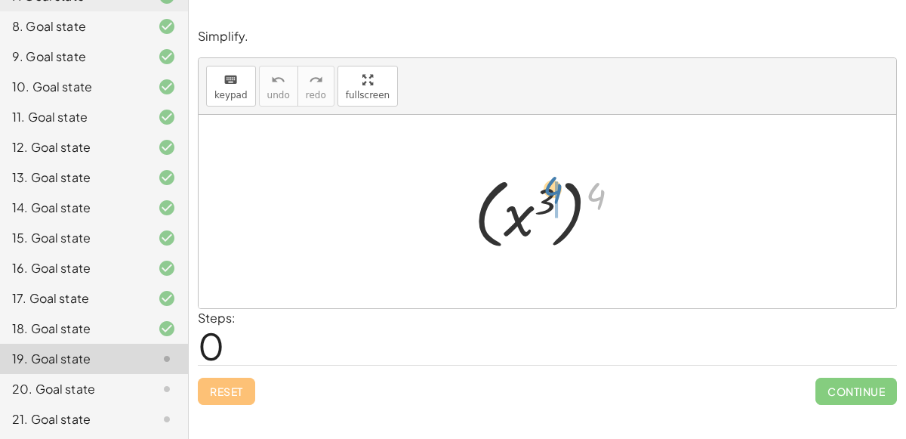
drag, startPoint x: 595, startPoint y: 196, endPoint x: 553, endPoint y: 193, distance: 42.4
click at [553, 193] on div at bounding box center [553, 212] width 173 height 84
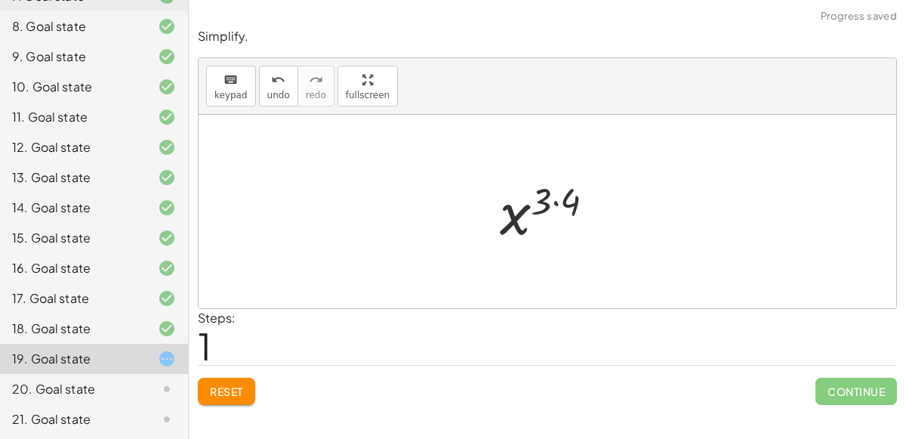
click at [551, 205] on div at bounding box center [553, 211] width 122 height 75
click at [554, 204] on div at bounding box center [553, 211] width 122 height 75
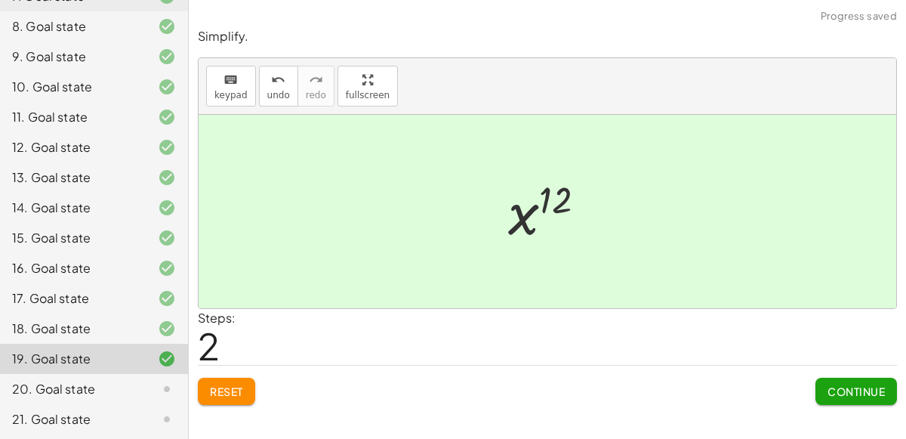
click at [836, 391] on span "Continue" at bounding box center [856, 391] width 57 height 14
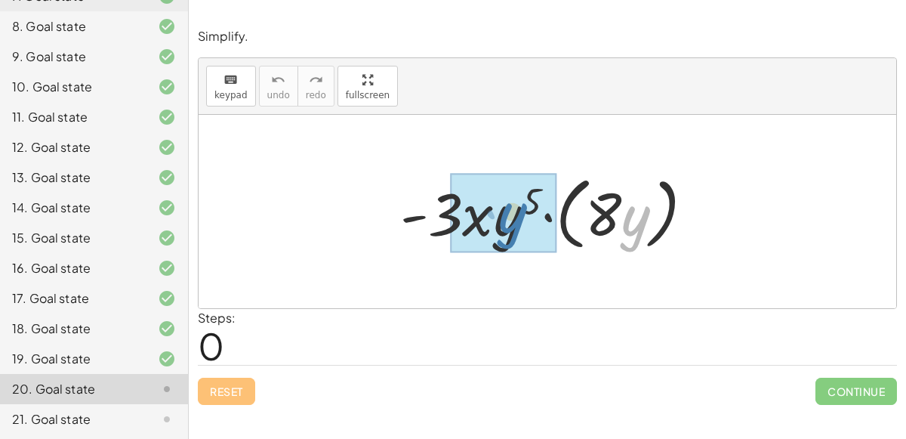
drag, startPoint x: 637, startPoint y: 215, endPoint x: 507, endPoint y: 210, distance: 130.0
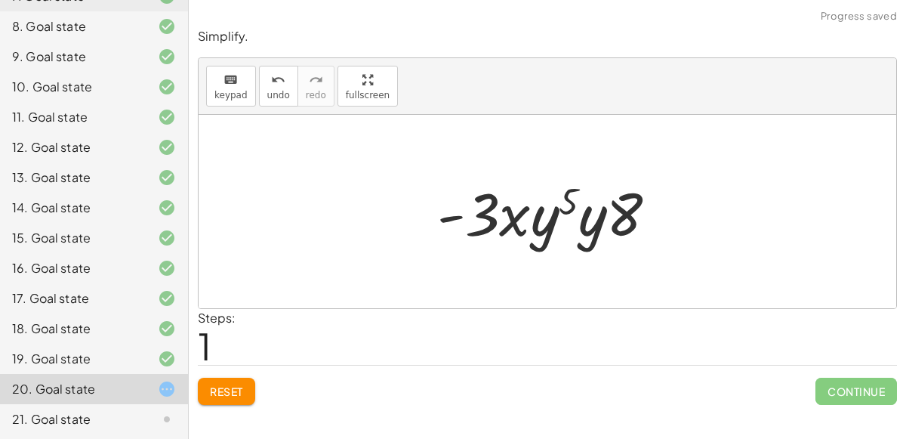
click at [583, 220] on div at bounding box center [554, 212] width 248 height 78
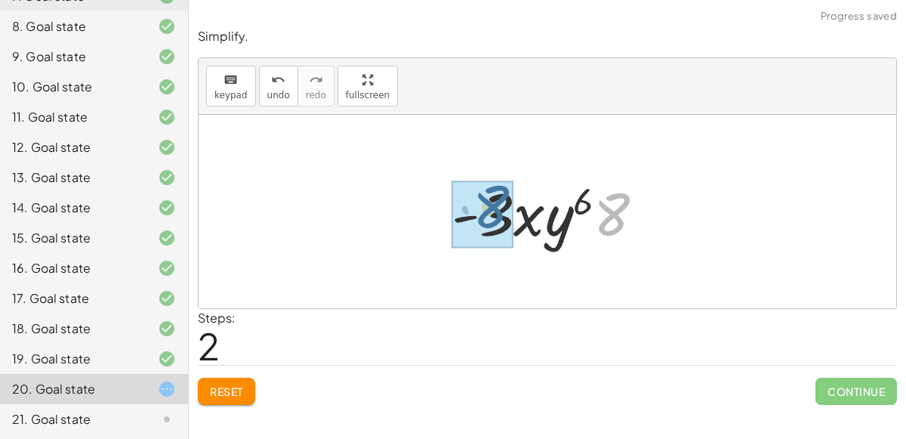
drag, startPoint x: 610, startPoint y: 217, endPoint x: 489, endPoint y: 210, distance: 121.0
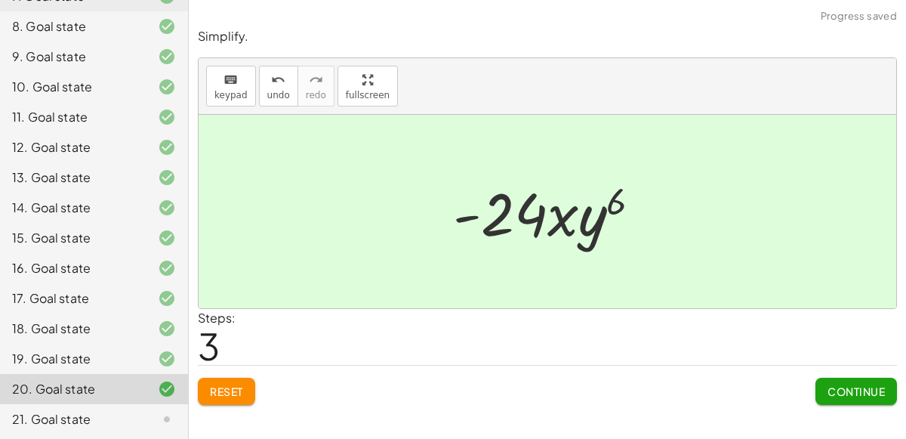
click at [858, 385] on span "Continue" at bounding box center [856, 391] width 57 height 14
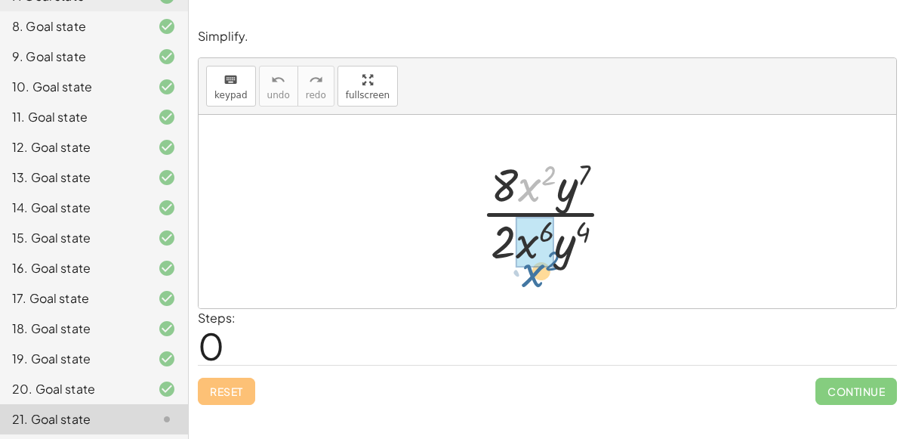
drag, startPoint x: 525, startPoint y: 183, endPoint x: 526, endPoint y: 245, distance: 62.7
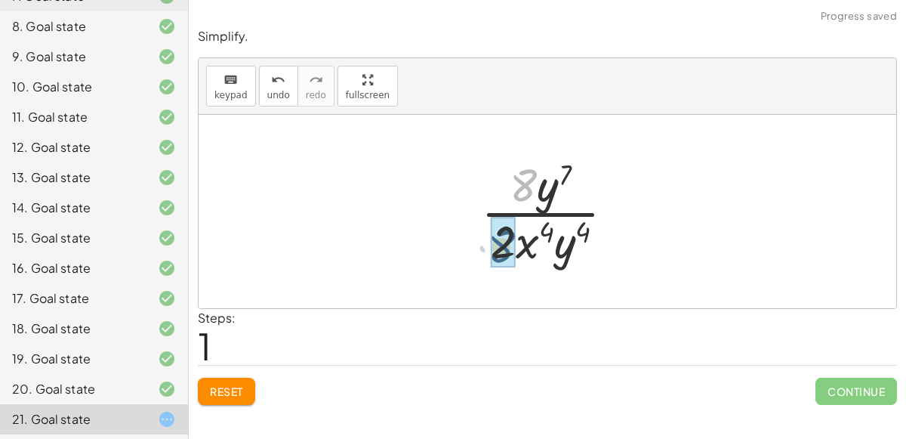
drag, startPoint x: 524, startPoint y: 176, endPoint x: 500, endPoint y: 239, distance: 67.2
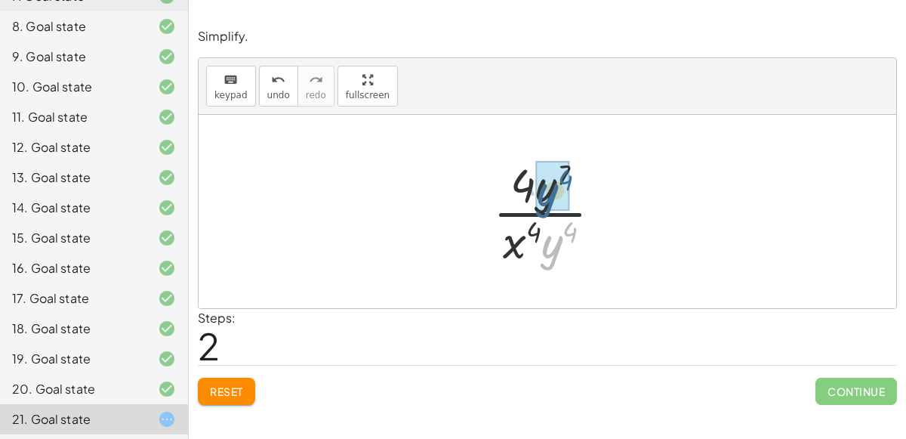
drag, startPoint x: 547, startPoint y: 252, endPoint x: 543, endPoint y: 199, distance: 53.0
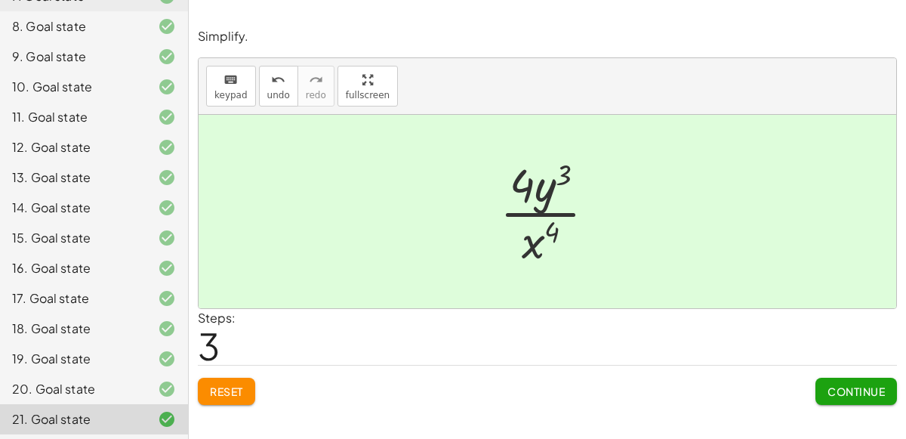
click at [869, 387] on span "Continue" at bounding box center [856, 391] width 57 height 14
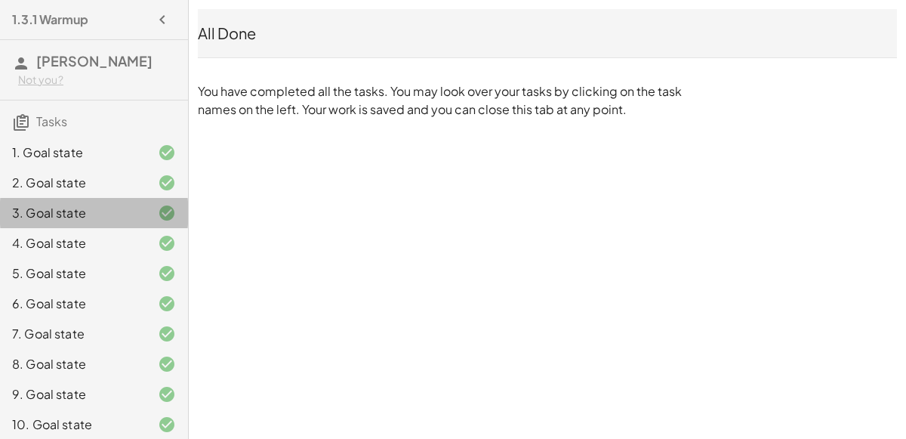
scroll to position [0, 0]
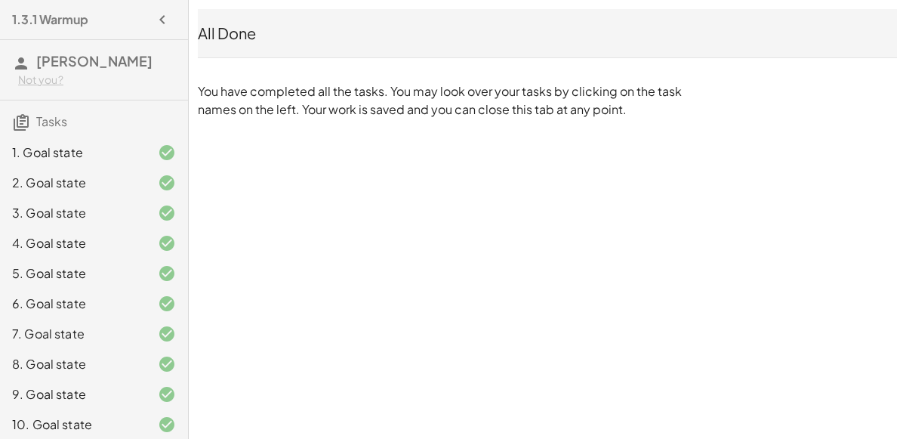
click at [158, 158] on icon at bounding box center [167, 152] width 18 height 18
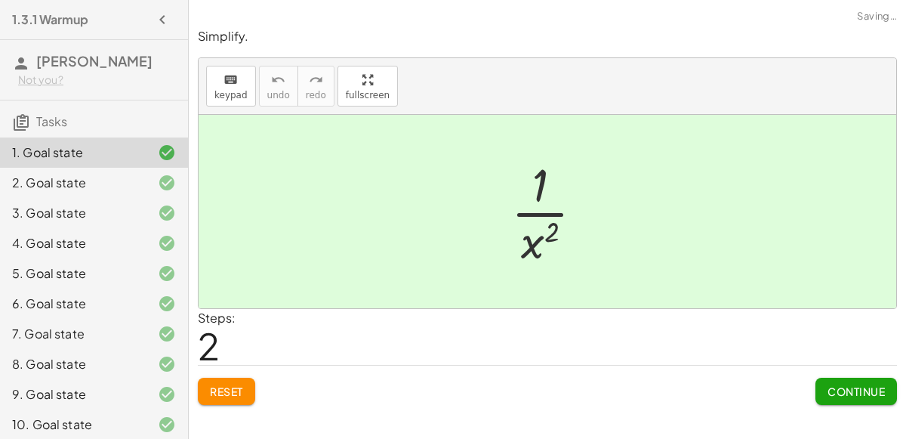
click at [161, 195] on div "2. Goal state" at bounding box center [94, 183] width 188 height 30
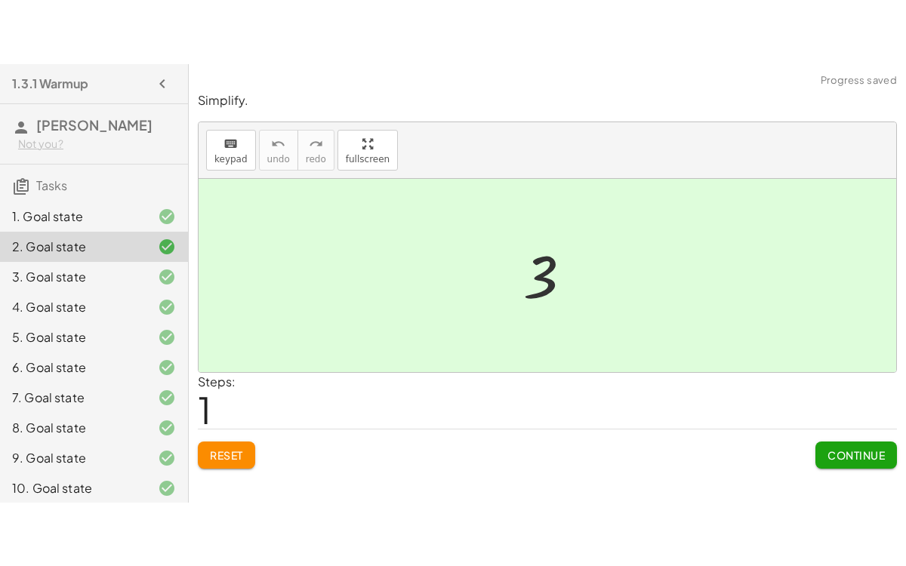
scroll to position [337, 0]
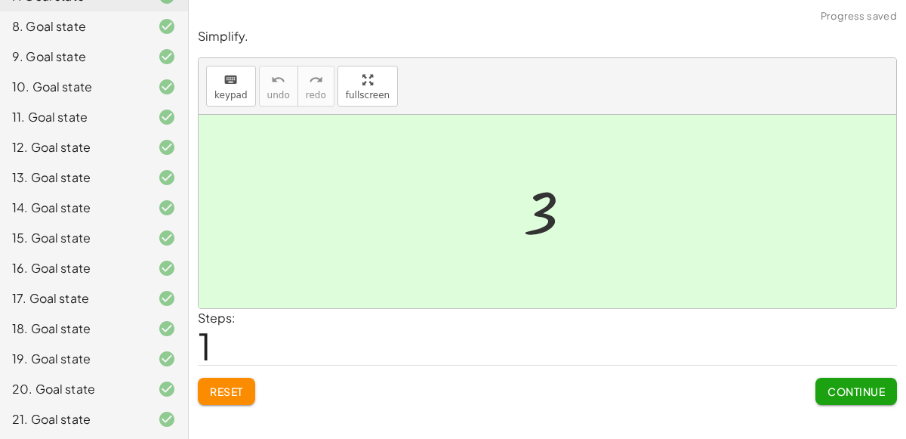
click at [151, 427] on div "21. Goal state" at bounding box center [94, 419] width 188 height 30
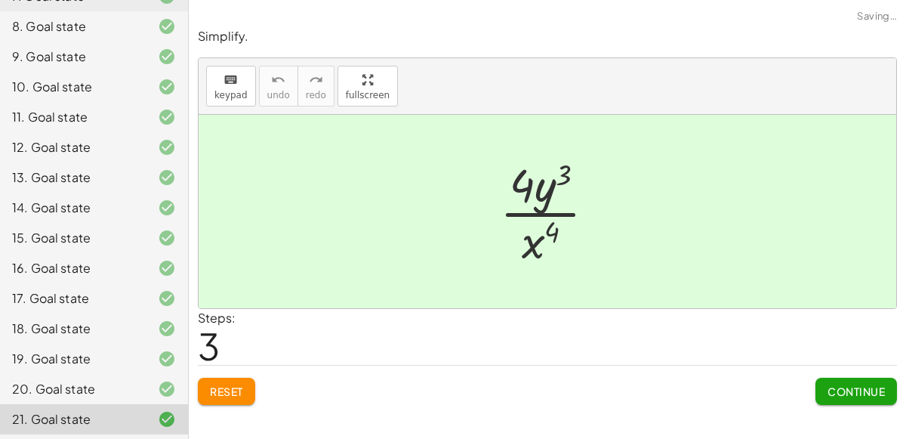
click at [834, 382] on button "Continue" at bounding box center [856, 391] width 82 height 27
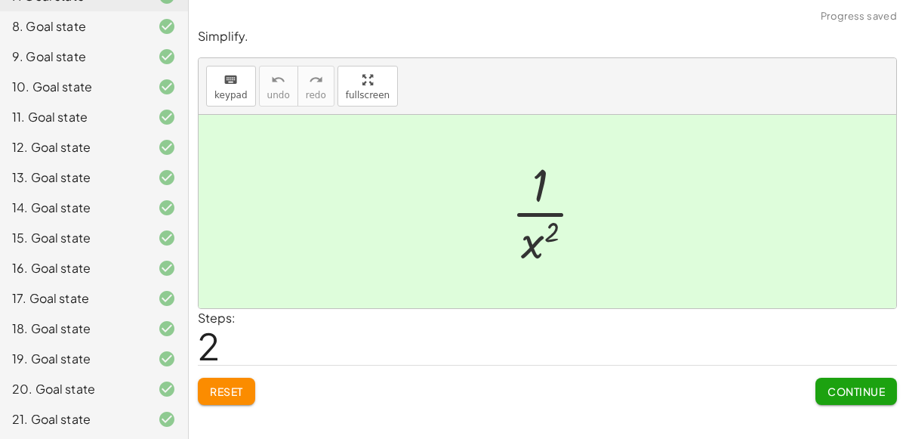
click at [834, 382] on button "Continue" at bounding box center [856, 391] width 82 height 27
click at [837, 384] on span "Continue" at bounding box center [856, 391] width 57 height 14
click at [0, 0] on span "Continue" at bounding box center [0, 0] width 0 height 0
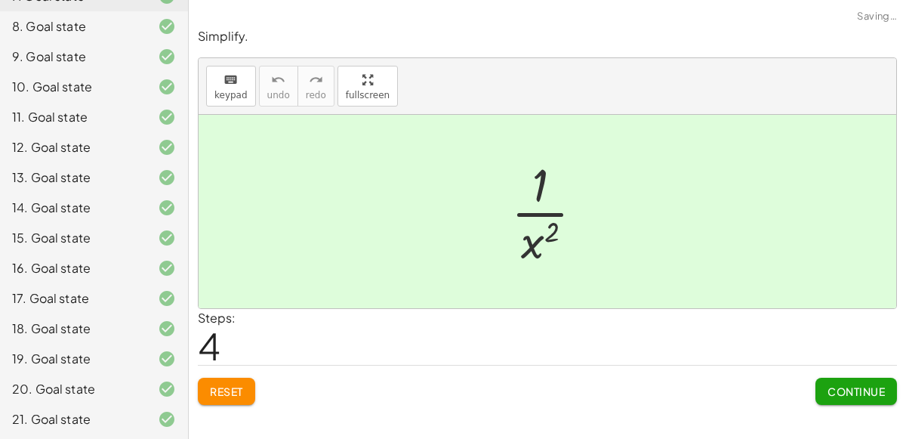
click at [0, 0] on span "Continue" at bounding box center [0, 0] width 0 height 0
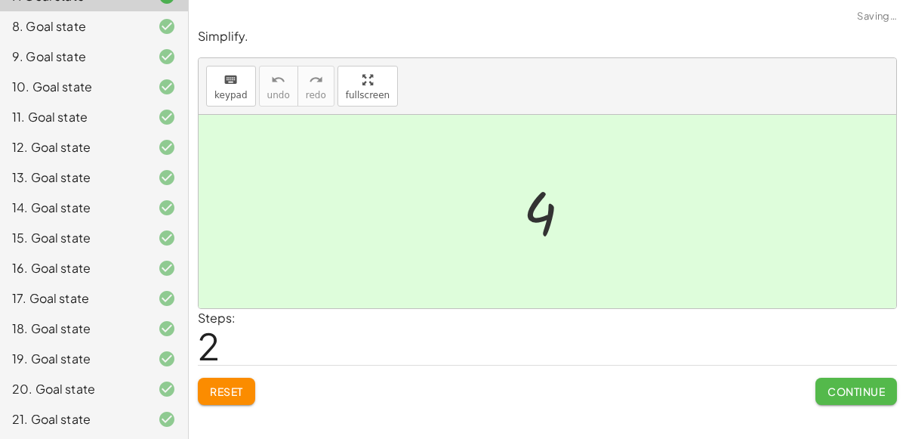
click at [837, 384] on span "Continue" at bounding box center [856, 391] width 57 height 14
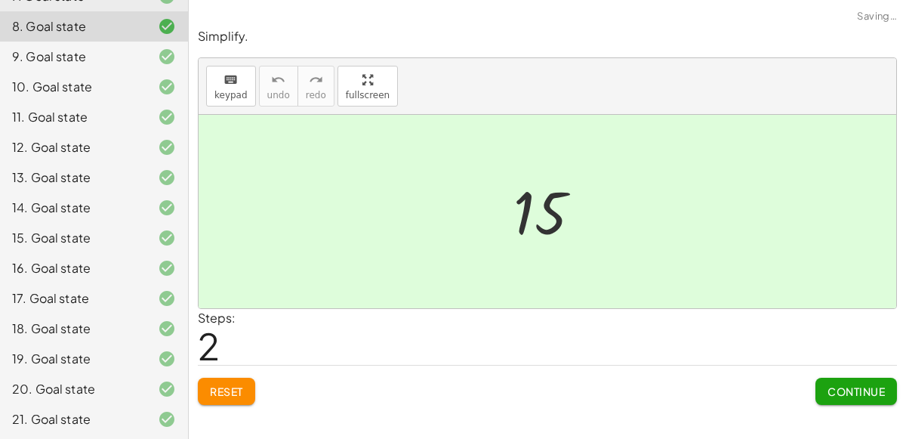
click at [837, 384] on span "Continue" at bounding box center [856, 391] width 57 height 14
click at [0, 0] on span "Continue" at bounding box center [0, 0] width 0 height 0
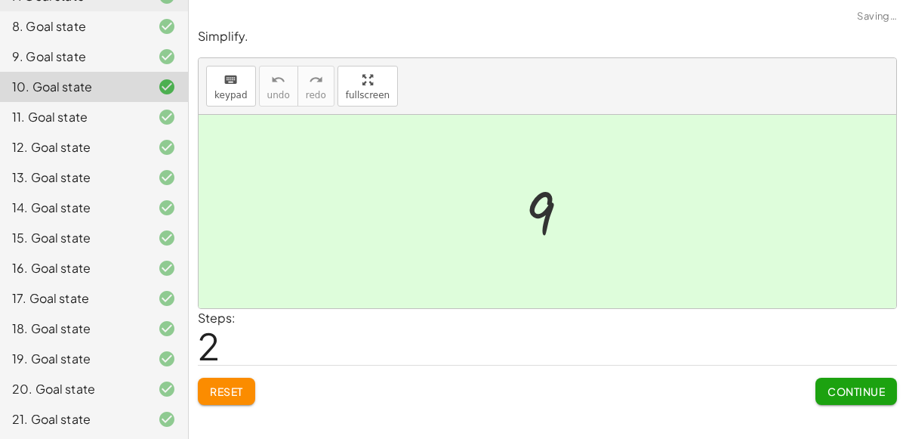
click at [837, 384] on span "Continue" at bounding box center [856, 391] width 57 height 14
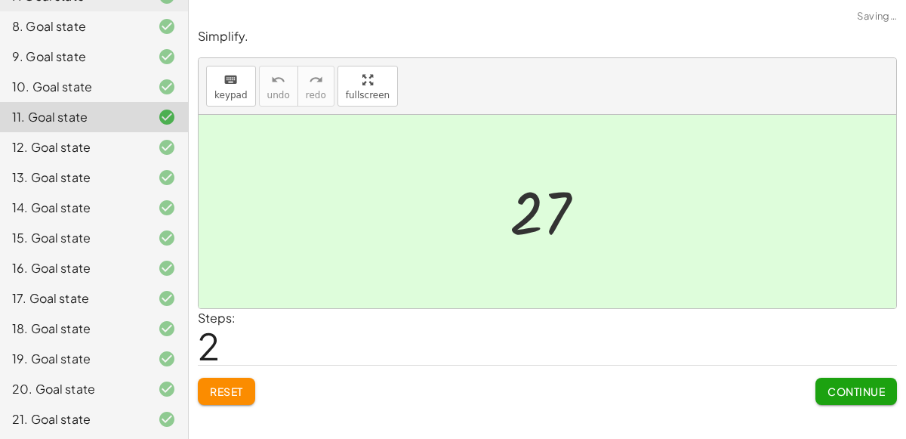
click at [837, 384] on span "Continue" at bounding box center [856, 391] width 57 height 14
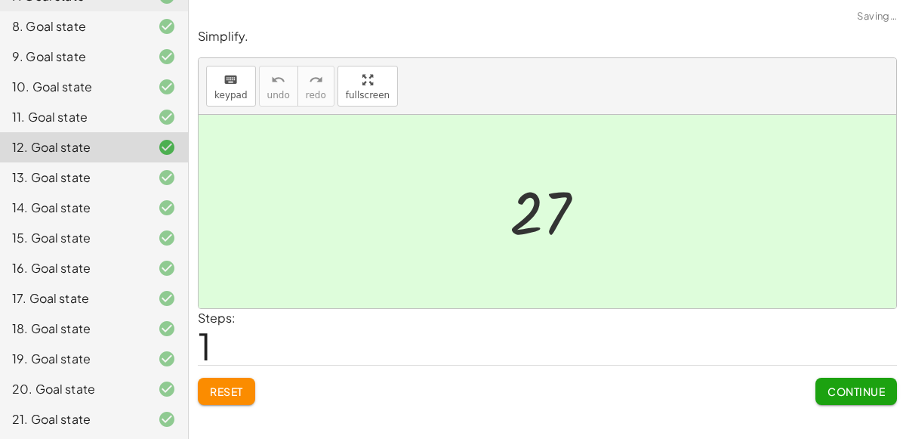
click at [837, 384] on span "Continue" at bounding box center [856, 391] width 57 height 14
click at [0, 0] on span "Continue" at bounding box center [0, 0] width 0 height 0
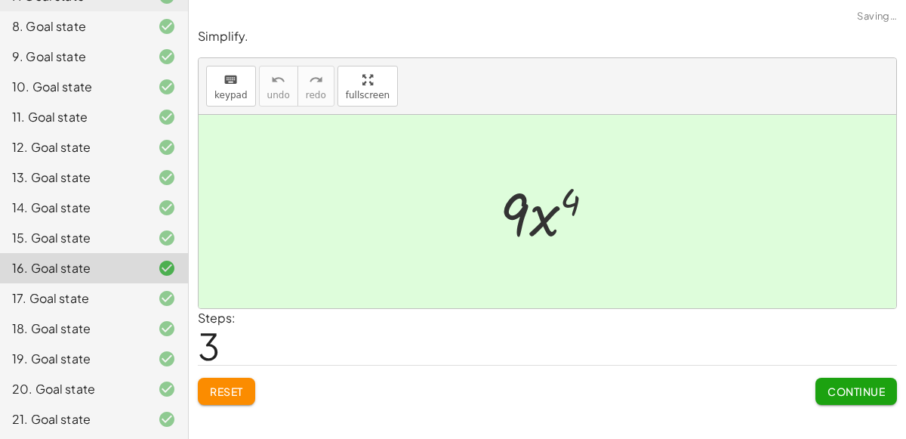
click at [837, 384] on span "Continue" at bounding box center [856, 391] width 57 height 14
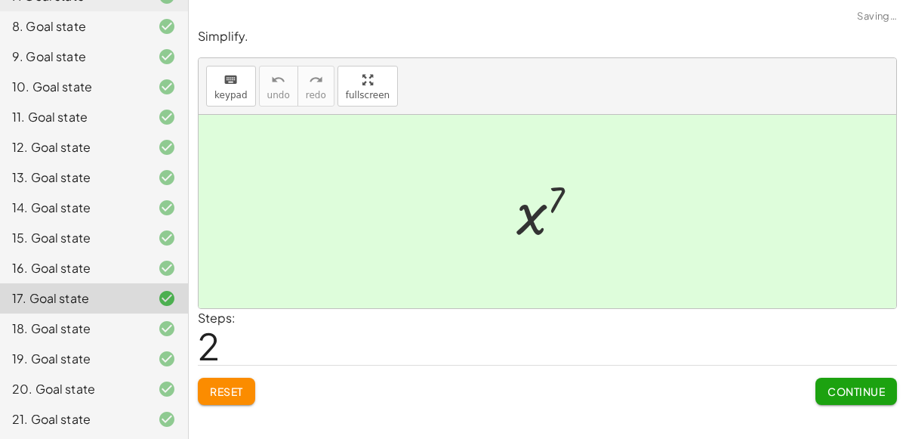
click at [837, 384] on span "Continue" at bounding box center [856, 391] width 57 height 14
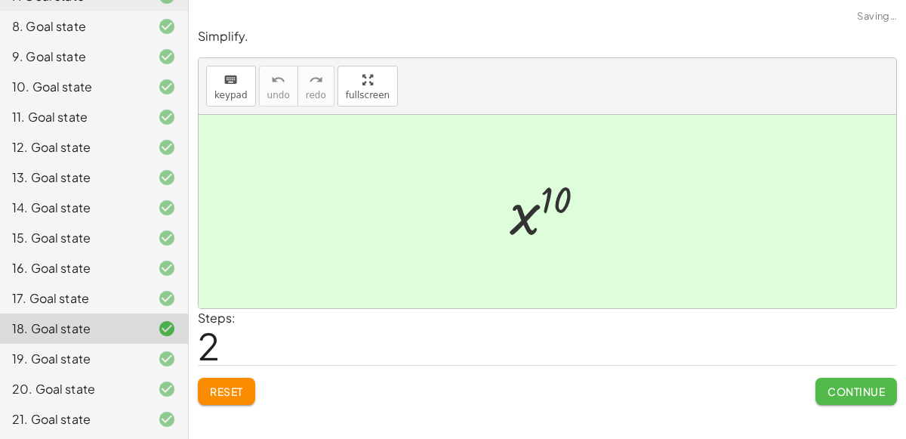
click at [837, 384] on span "Continue" at bounding box center [856, 391] width 57 height 14
click at [0, 0] on span "Continue" at bounding box center [0, 0] width 0 height 0
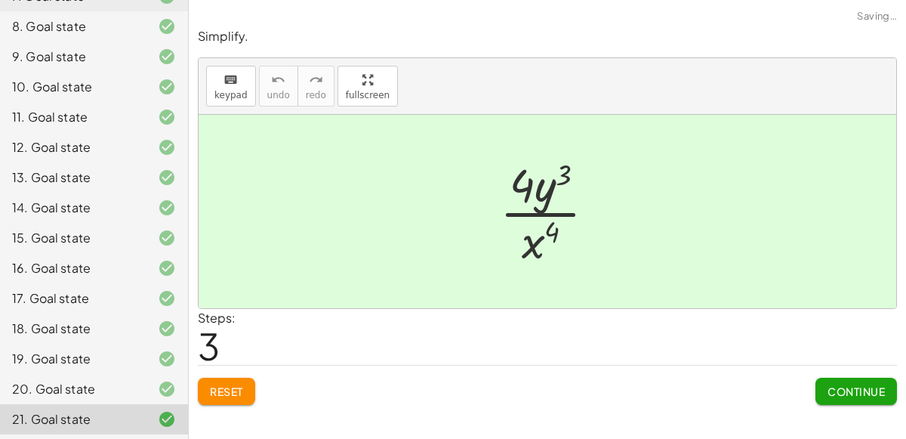
click at [837, 384] on span "Continue" at bounding box center [856, 391] width 57 height 14
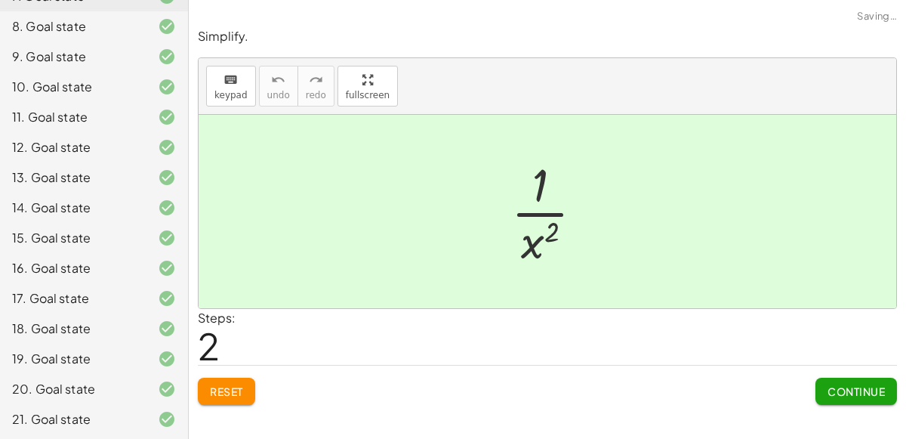
click at [837, 384] on span "Continue" at bounding box center [856, 391] width 57 height 14
click at [0, 0] on span "Continue" at bounding box center [0, 0] width 0 height 0
click at [837, 384] on span "Continue" at bounding box center [856, 391] width 57 height 14
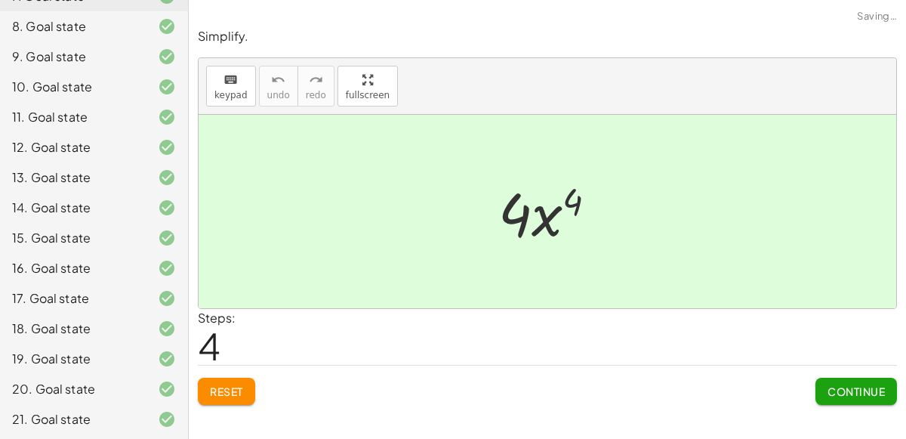
click at [837, 384] on span "Continue" at bounding box center [856, 391] width 57 height 14
click at [0, 0] on span "Continue" at bounding box center [0, 0] width 0 height 0
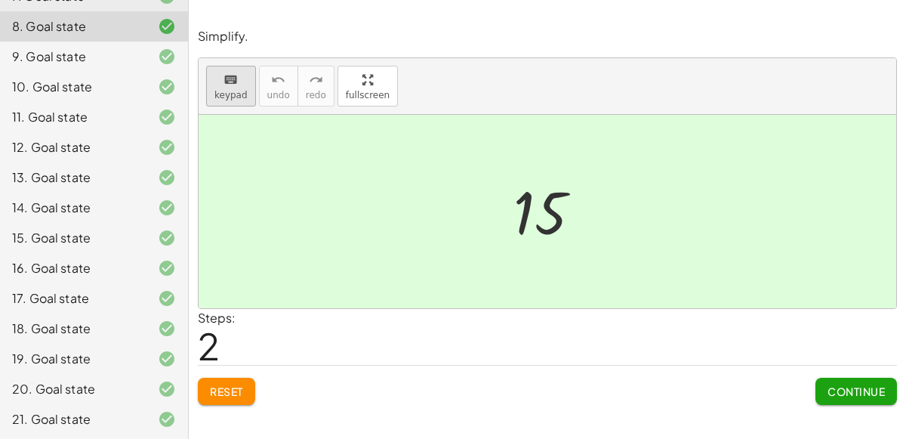
click at [241, 82] on div "keyboard" at bounding box center [230, 79] width 33 height 18
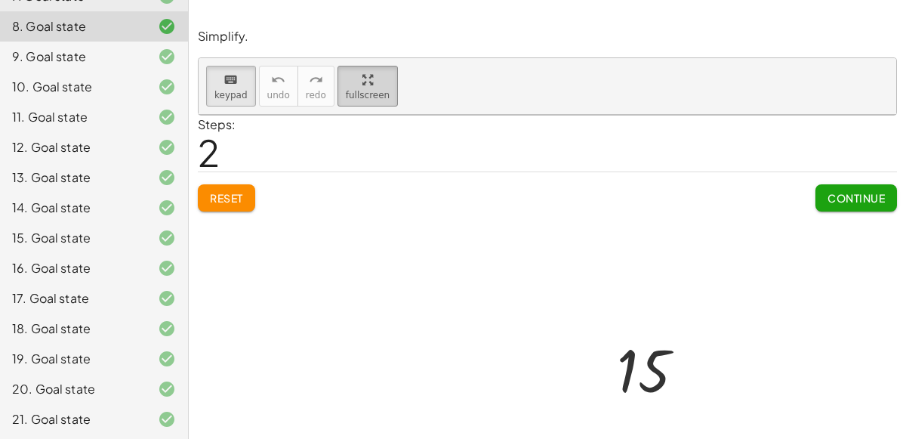
click at [345, 115] on div "keyboard keypad undo undo redo redo fullscreen · 5 · [DATE] · 5 15 ×" at bounding box center [548, 86] width 698 height 57
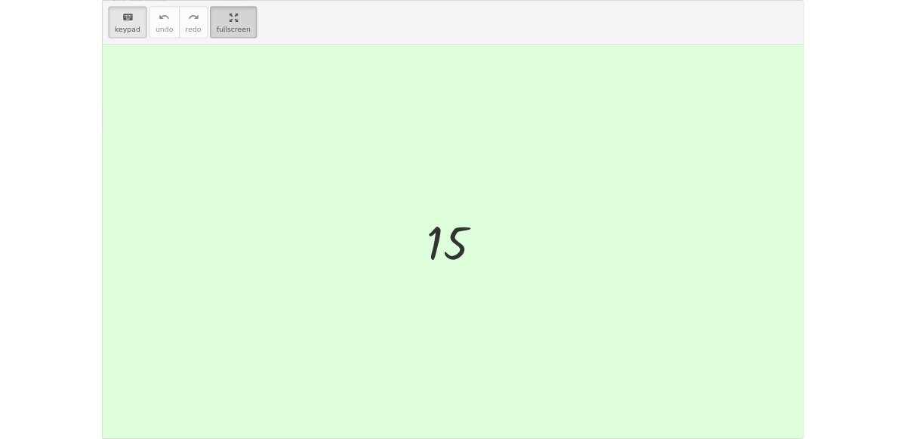
scroll to position [210, 0]
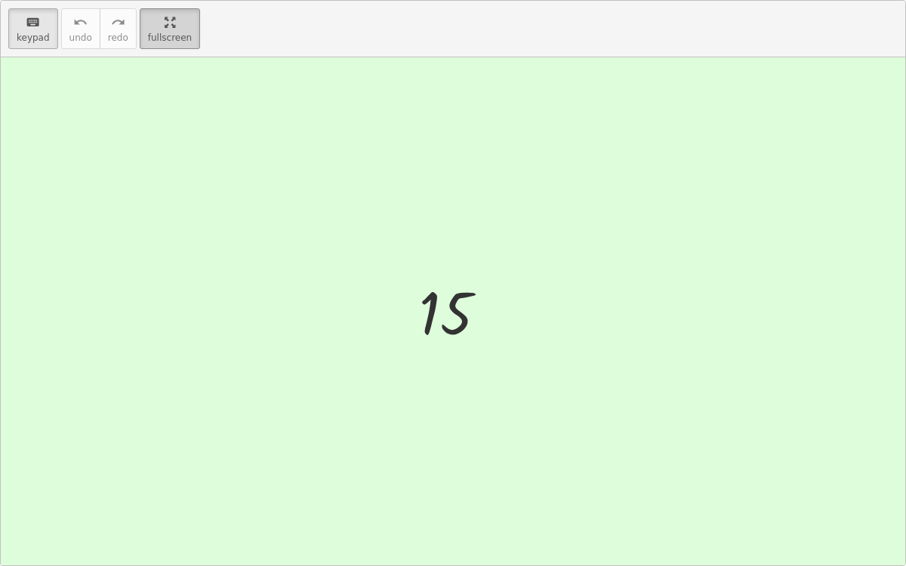
click at [171, 0] on html "1.3.1 Warmup [PERSON_NAME] Not you? Tasks 1. Goal state 2. Goal state 3. Goal s…" at bounding box center [453, 283] width 906 height 566
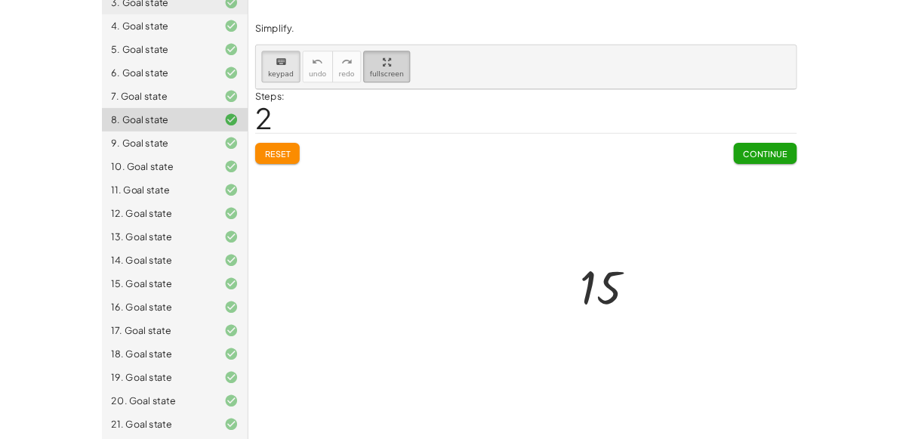
scroll to position [337, 0]
